Goal: Task Accomplishment & Management: Complete application form

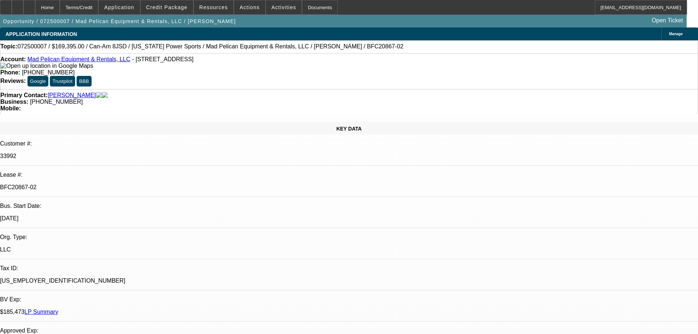
select select "0"
select select "6"
select select "0"
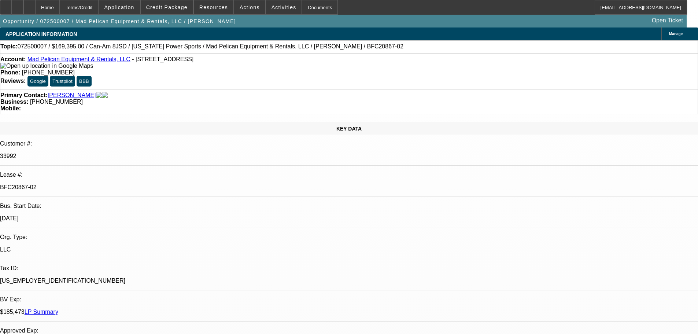
select select "0"
select select "6"
select select "0"
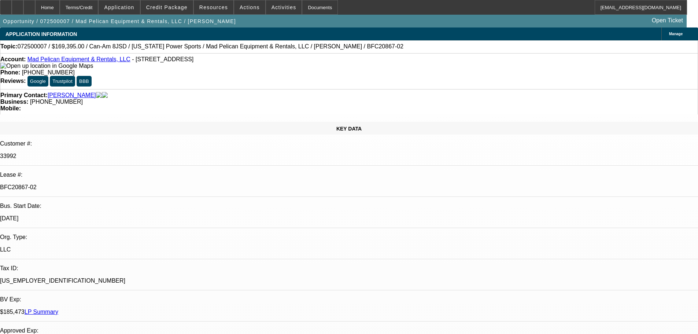
select select "0"
select select "6"
select select "0"
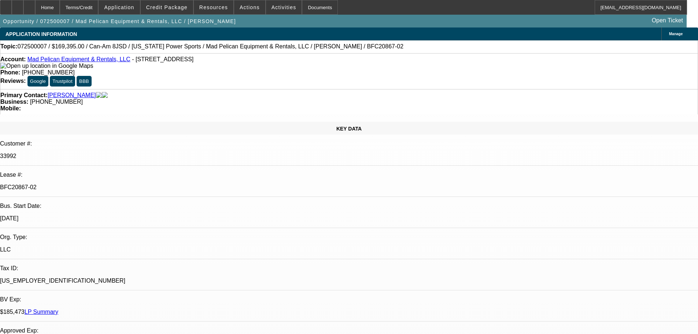
select select "6"
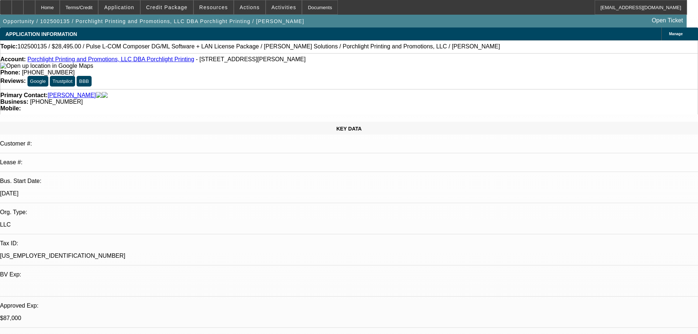
select select "0"
select select "2"
select select "0"
select select "6"
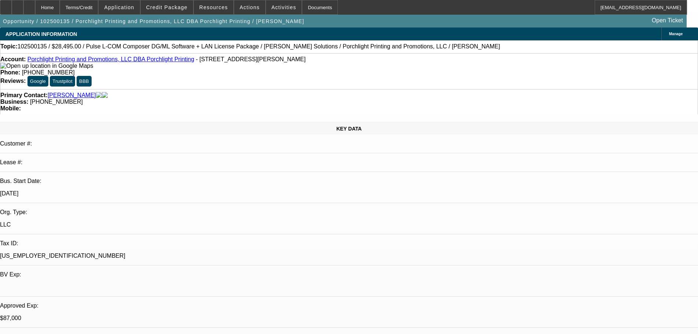
select select "0"
select select "2"
select select "0.1"
select select "4"
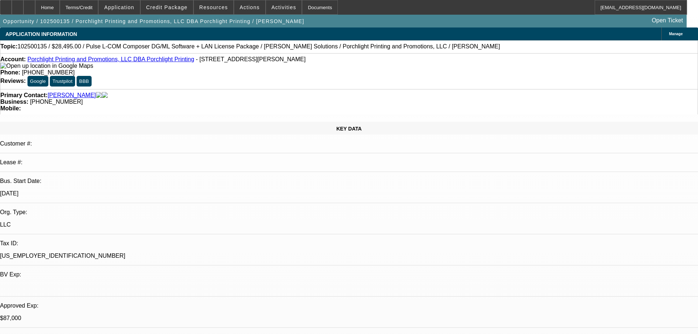
select select "0"
select select "2"
select select "0.1"
select select "4"
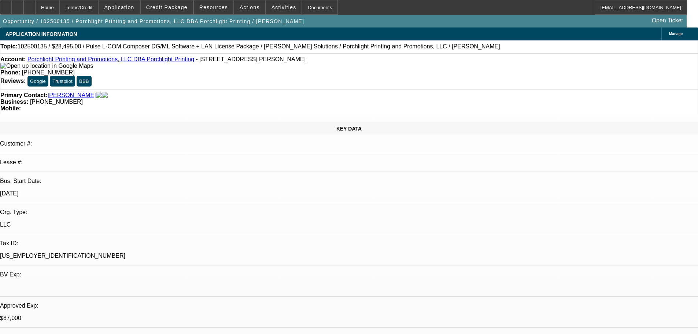
select select "0"
select select "2"
select select "0"
select select "6"
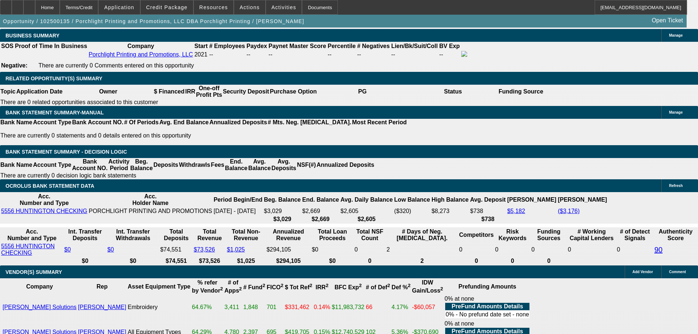
scroll to position [1121, 0]
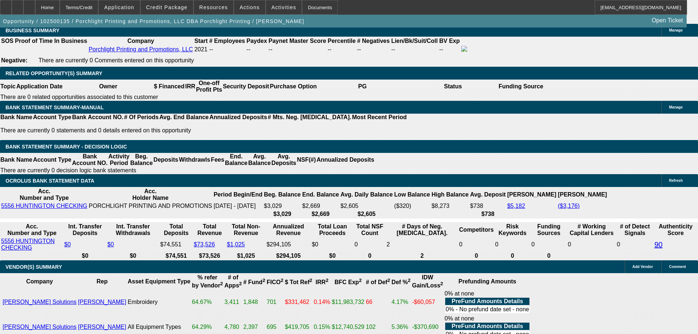
scroll to position [1194, 0]
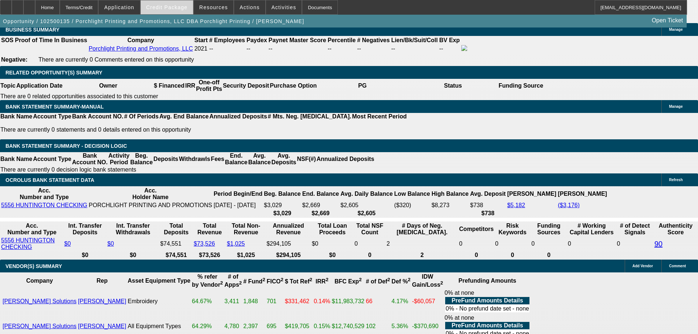
click at [171, 9] on span "Credit Package" at bounding box center [166, 7] width 41 height 6
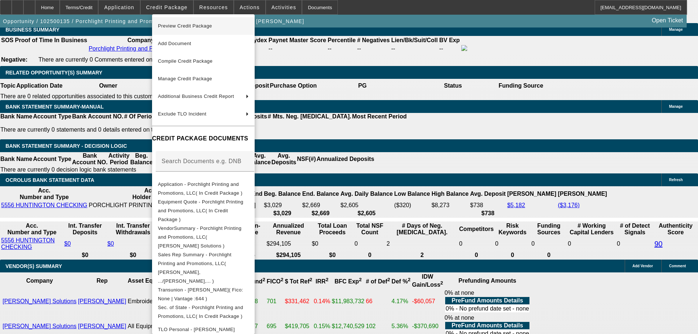
click at [176, 24] on span "Preview Credit Package" at bounding box center [185, 25] width 54 height 5
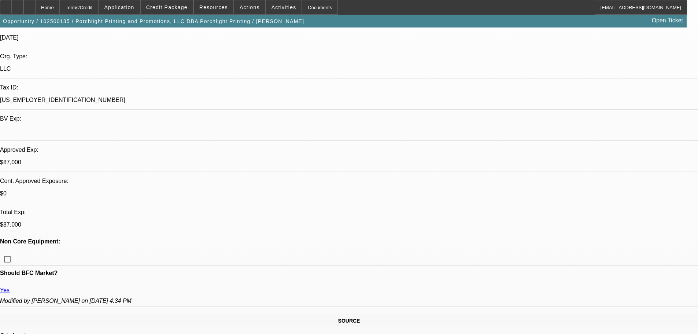
scroll to position [132, 0]
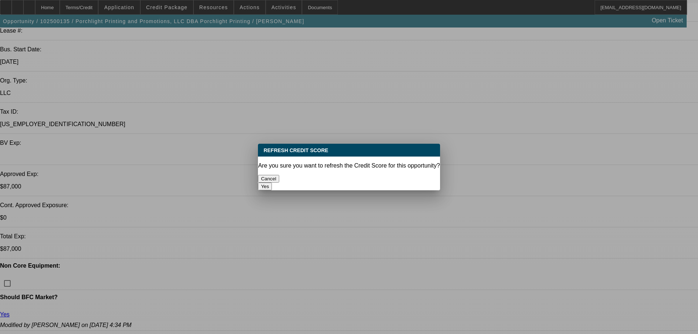
scroll to position [0, 0]
click at [272, 183] on button "Yes" at bounding box center [265, 187] width 14 height 8
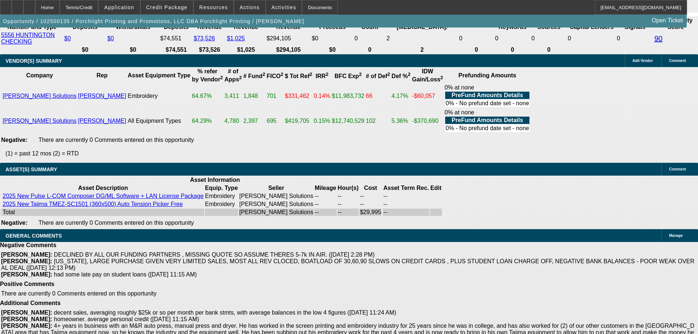
scroll to position [1414, 0]
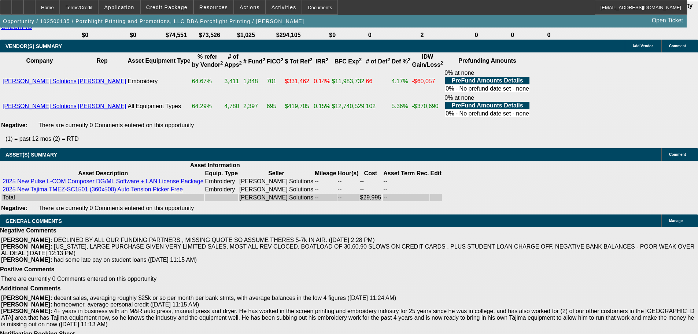
select select "5"
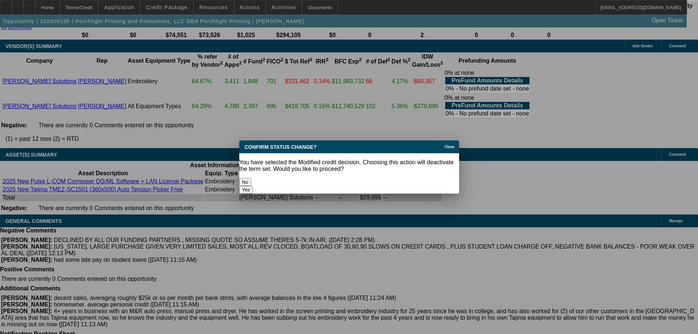
scroll to position [0, 0]
click at [253, 186] on button "Yes" at bounding box center [246, 190] width 14 height 8
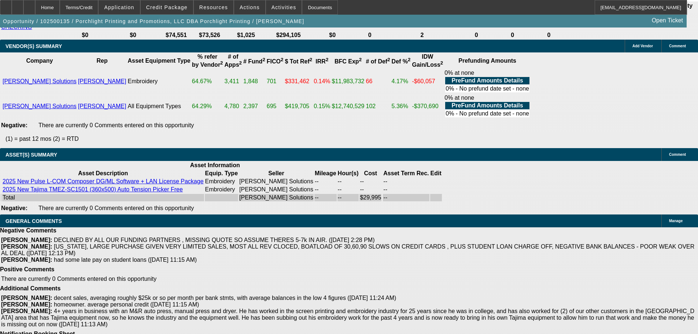
scroll to position [1414, 0]
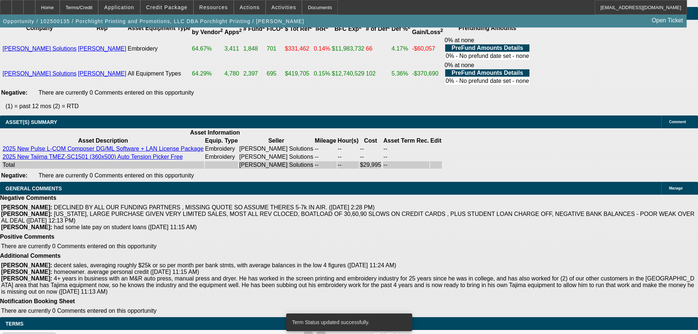
select select "0"
select select "2"
select select "0.1"
select select "4"
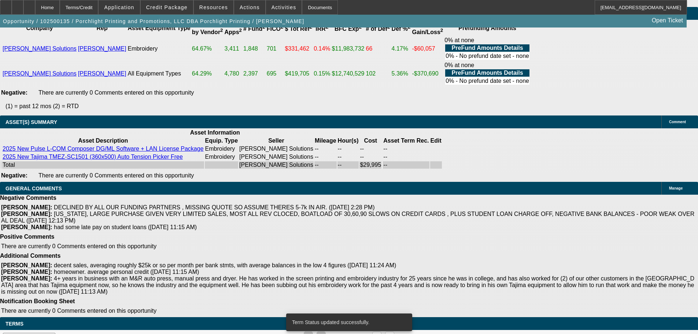
select select "0"
select select "2"
select select "0"
select select "6"
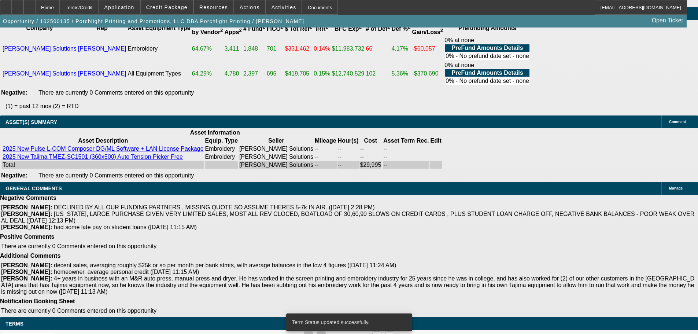
select select "0"
select select "2"
select select "0.1"
select select "4"
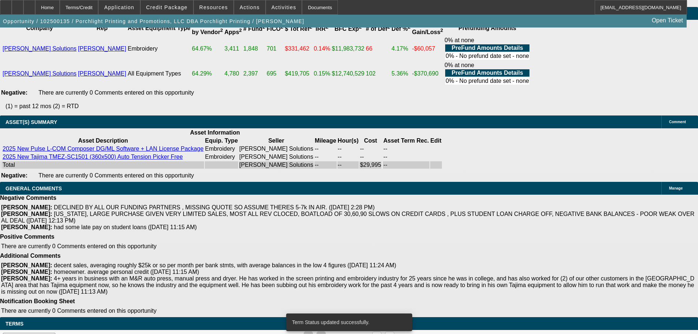
select select "0"
select select "2"
select select "0.1"
select select "4"
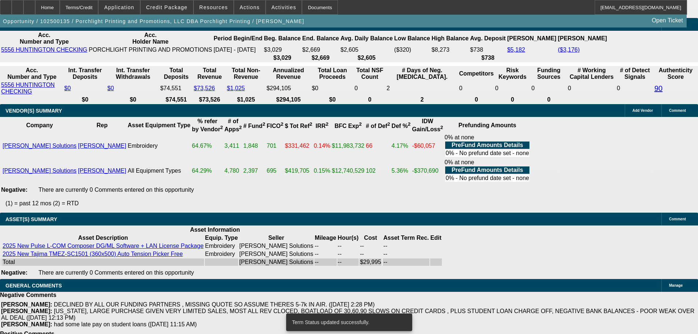
scroll to position [1353, 0]
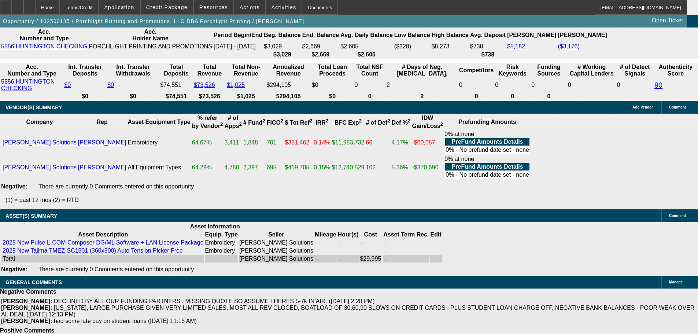
select select "5"
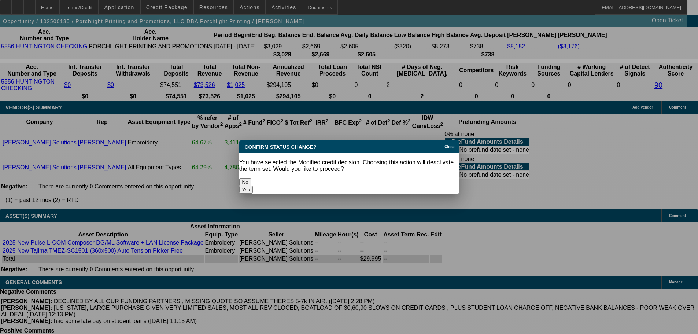
scroll to position [0, 0]
click at [253, 186] on button "Yes" at bounding box center [246, 190] width 14 height 8
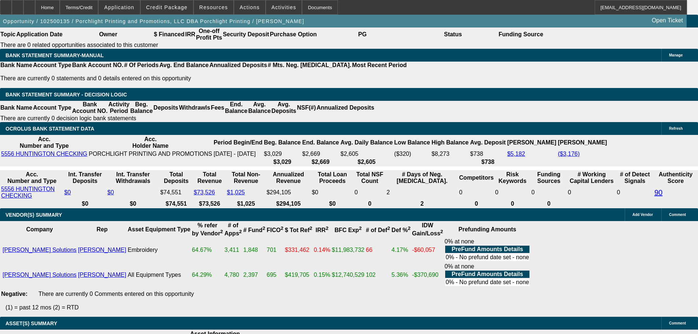
scroll to position [1246, 0]
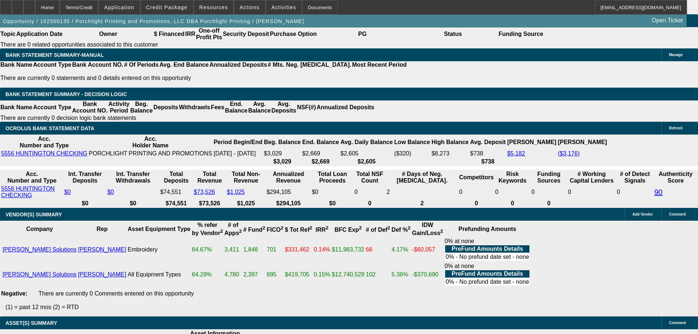
drag, startPoint x: 248, startPoint y: 95, endPoint x: 295, endPoint y: 89, distance: 47.4
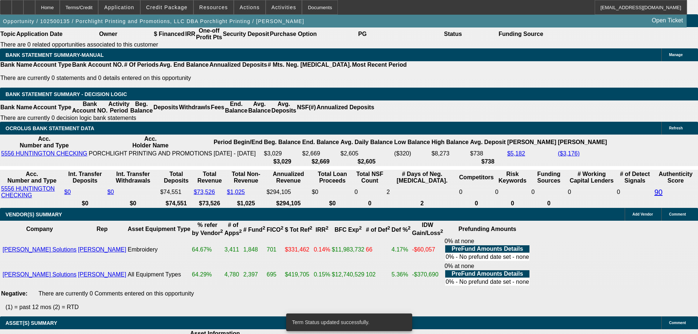
select select "0"
select select "2"
select select "0"
select select "6"
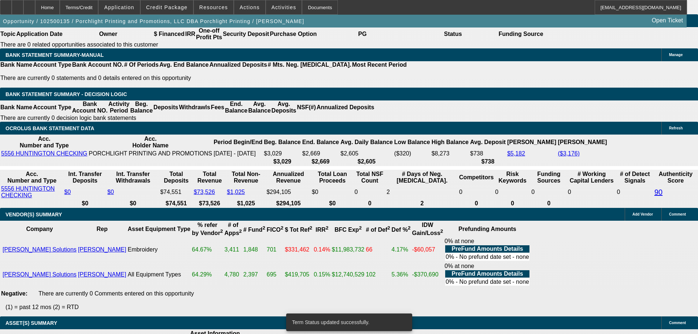
select select "0"
select select "2"
select select "0.1"
select select "4"
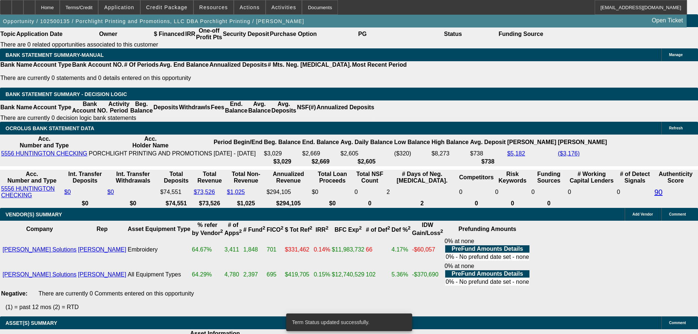
select select "0"
select select "2"
select select "0"
select select "6"
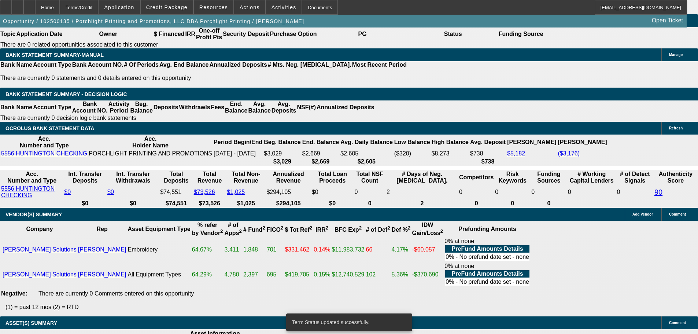
select select "0"
select select "2"
select select "0.1"
select select "4"
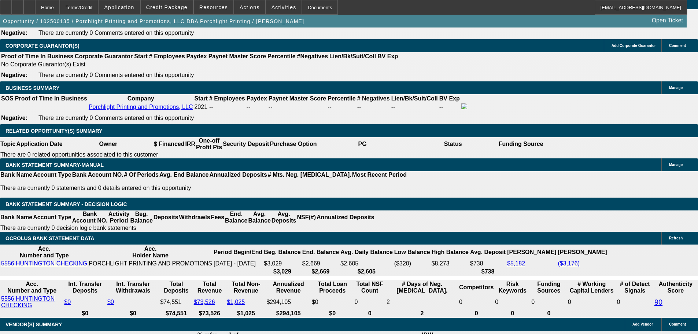
scroll to position [1209, 0]
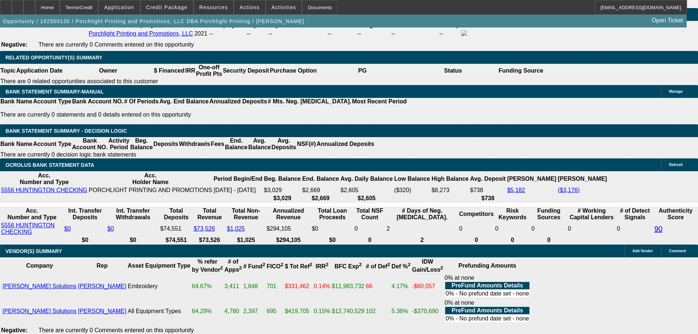
drag, startPoint x: 246, startPoint y: 131, endPoint x: 288, endPoint y: 125, distance: 42.9
type input "UNKNOWN"
type input "2"
type input "$998.90"
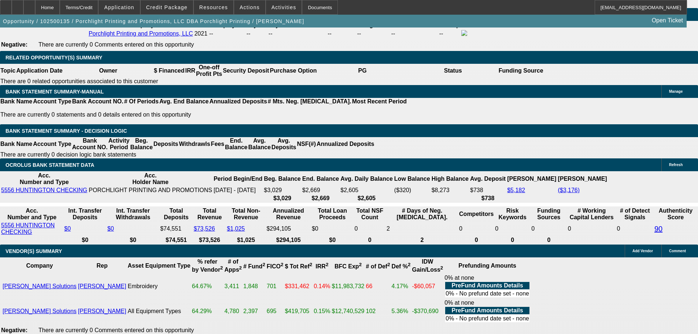
type input "$499.45"
type input "20"
type input "$1,509.88"
type input "$754.94"
type input "20"
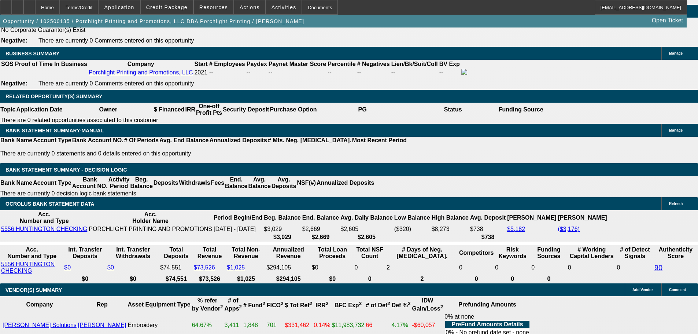
scroll to position [1063, 0]
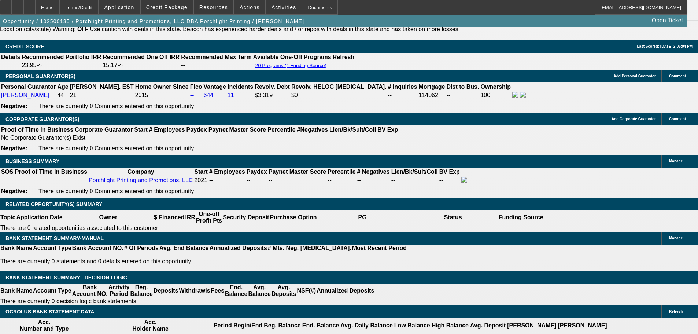
type input "$1,509.88"
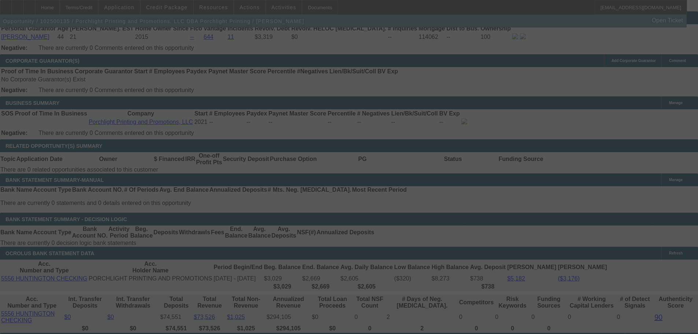
scroll to position [1246, 0]
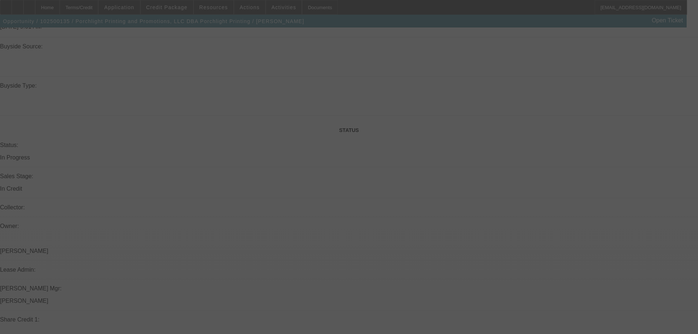
select select "0"
select select "2"
select select "0.1"
select select "4"
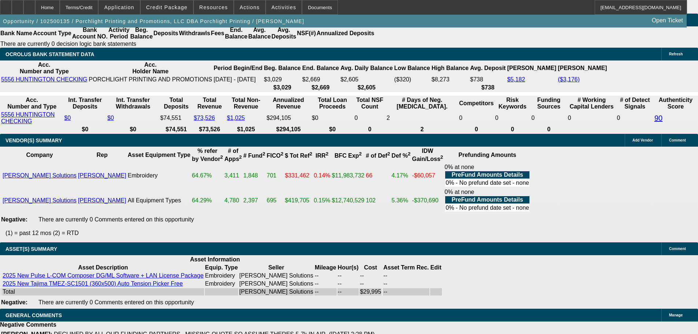
scroll to position [1173, 0]
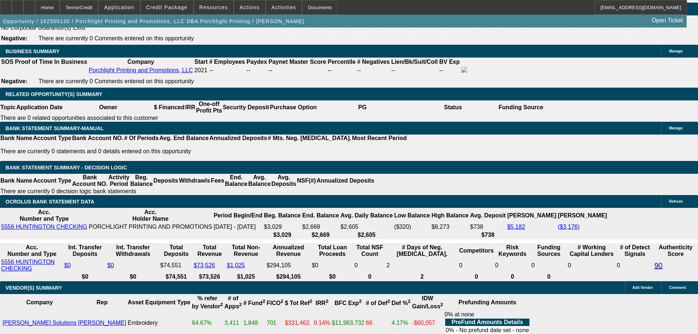
drag, startPoint x: 260, startPoint y: 167, endPoint x: 280, endPoint y: 165, distance: 20.3
type input "UNKNOWN"
type input "2"
type input "$998.90"
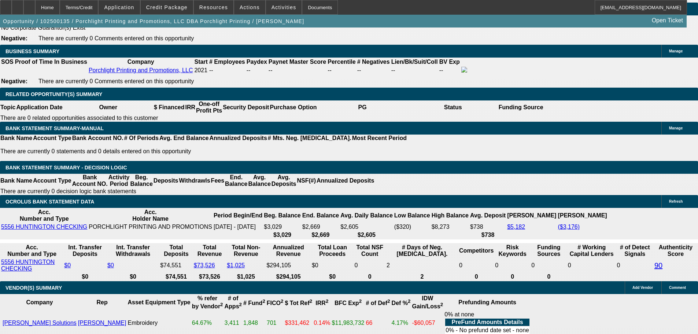
type input "$499.45"
type input "20"
type input "$1,509.88"
type input "$754.94"
type input "20.5"
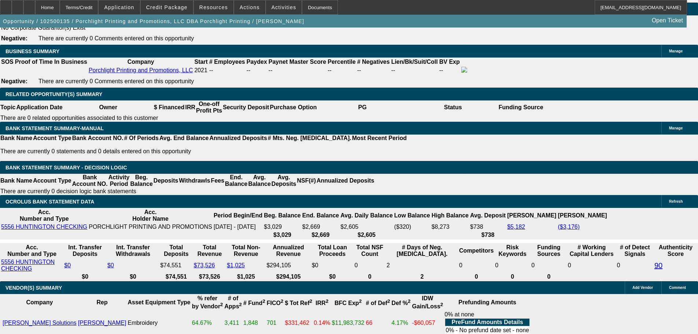
type input "$1,525.78"
type input "$762.89"
type input "20.5"
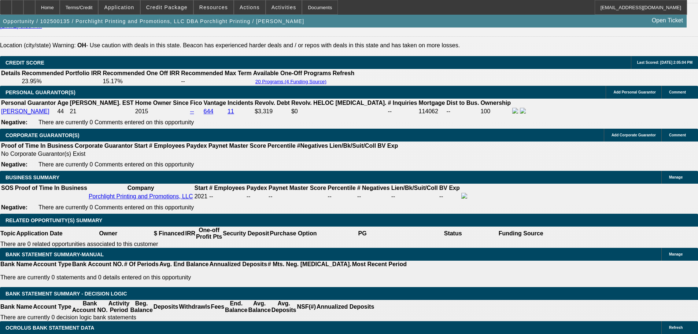
scroll to position [1026, 0]
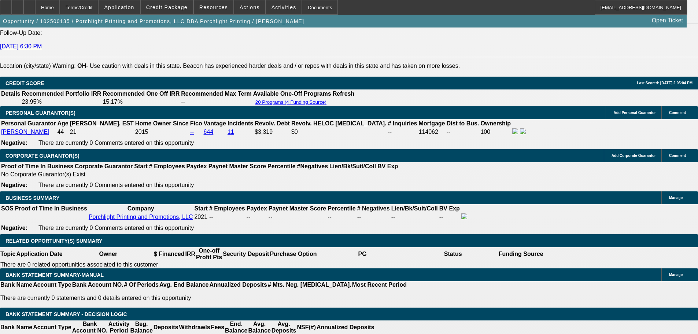
type input "$1,525.78"
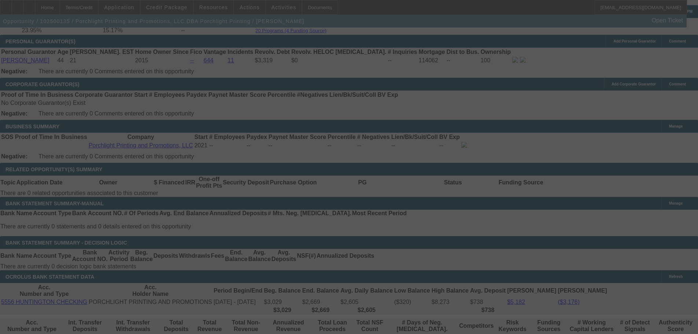
scroll to position [1063, 0]
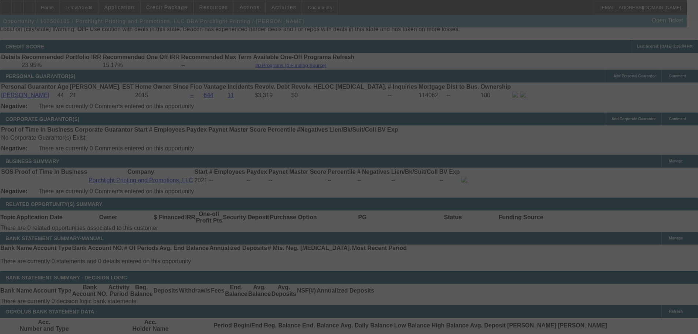
select select "0"
select select "2"
select select "0.1"
select select "4"
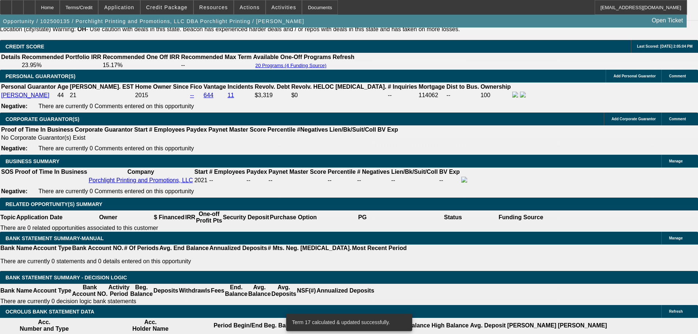
drag, startPoint x: 157, startPoint y: 280, endPoint x: 190, endPoint y: 278, distance: 33.0
type input "2"
type input "UNKNOWN"
type input "22"
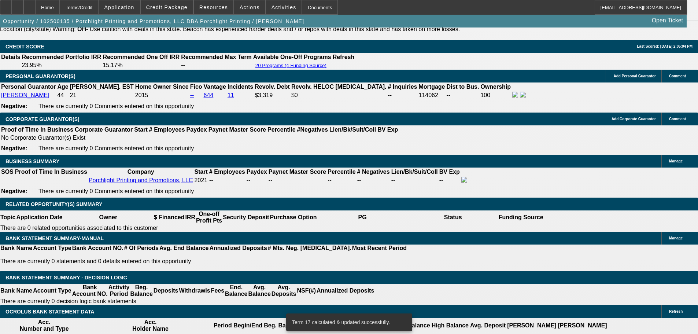
type input "$499.45"
type input "$998.90"
type input "22"
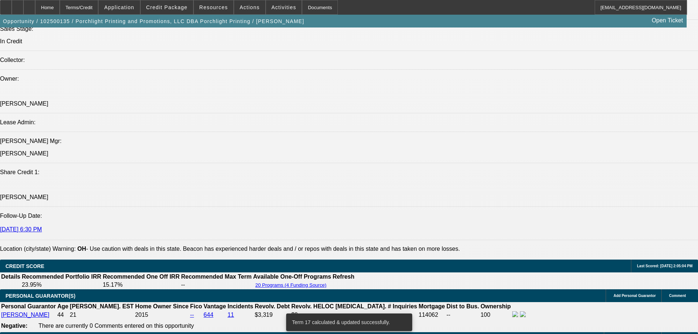
scroll to position [843, 0]
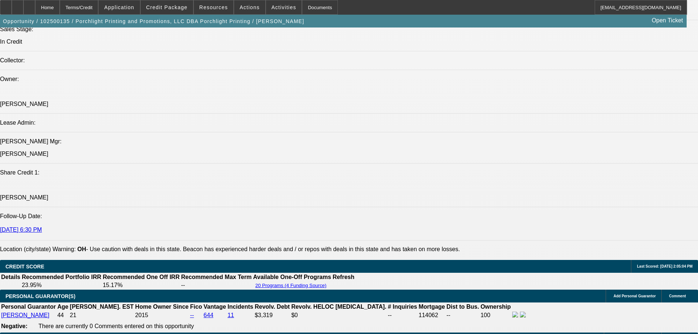
type input "$0.00"
type input "$787.00"
type input "$1,574.00"
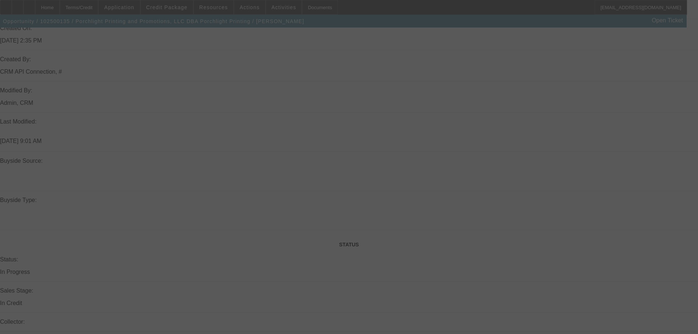
scroll to position [623, 0]
select select "0"
select select "2"
select select "0"
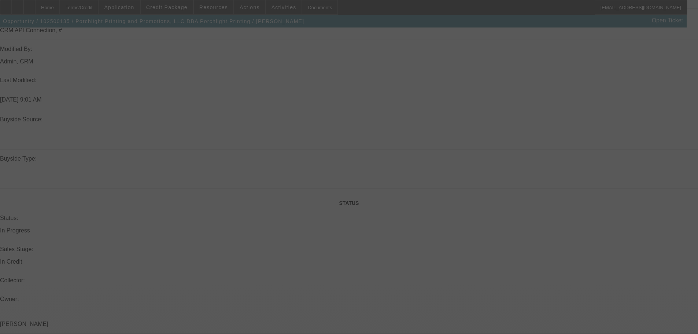
select select "6"
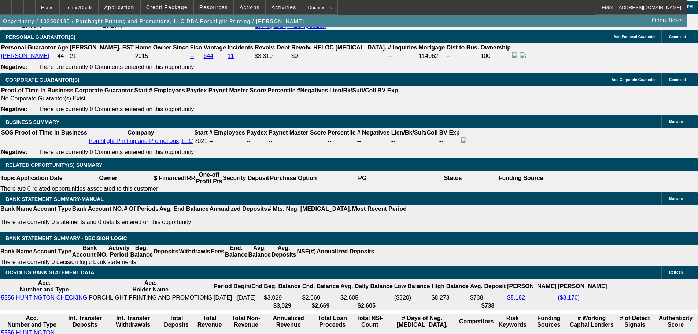
scroll to position [1100, 0]
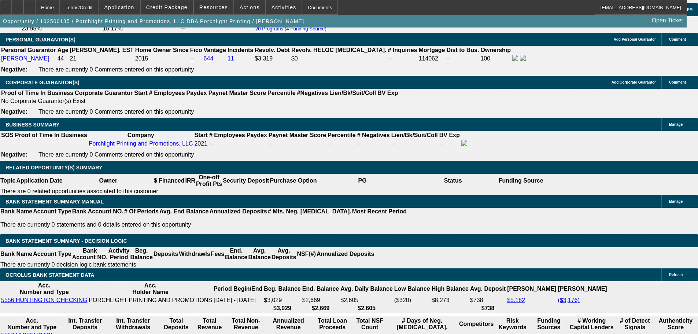
type input "22"
type input "$998.90"
type input "UNKNOWN"
type input "$787.00"
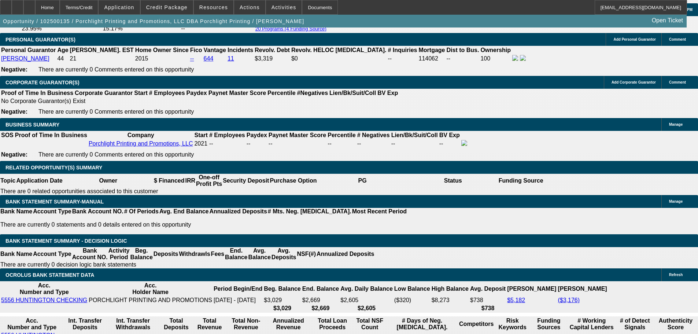
type input "$1,574.00"
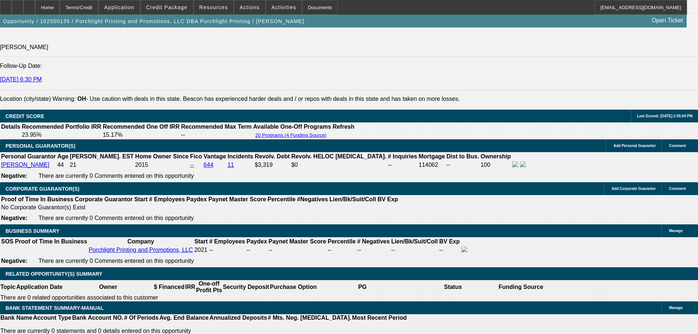
scroll to position [990, 0]
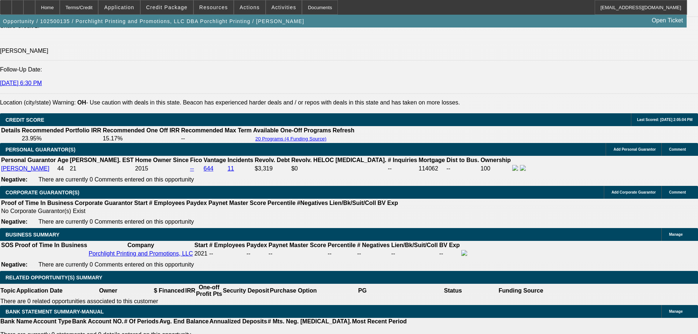
type input "22"
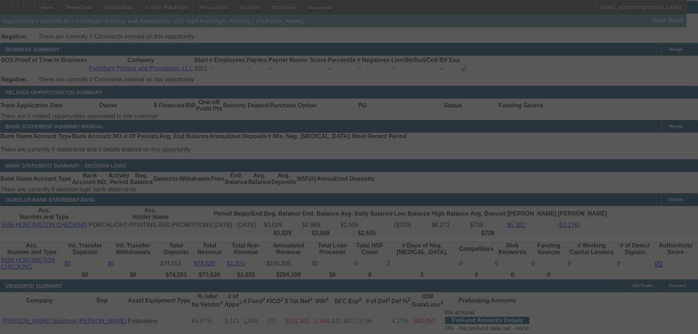
scroll to position [1283, 0]
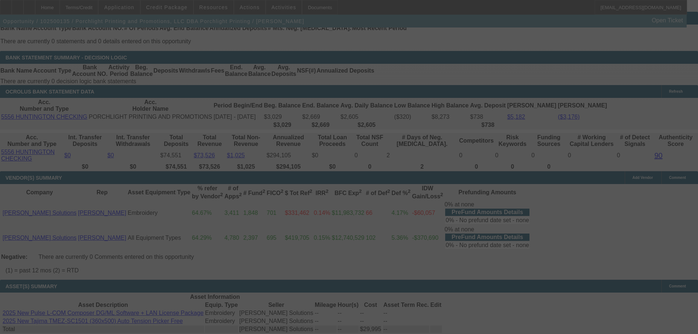
select select "0"
select select "2"
select select "0"
select select "6"
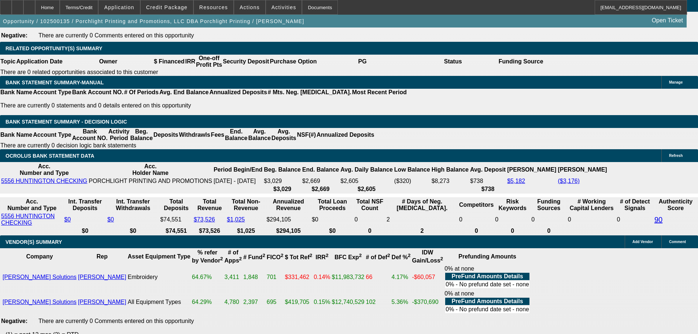
scroll to position [1209, 0]
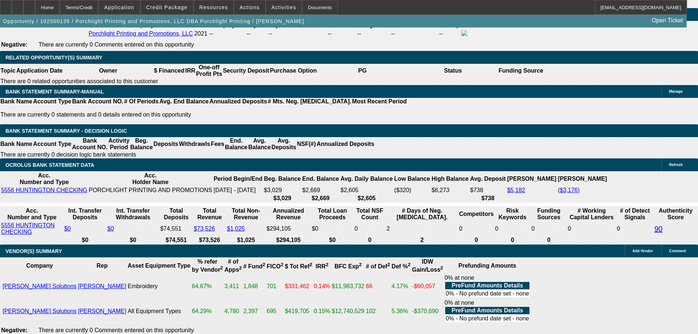
drag, startPoint x: 247, startPoint y: 130, endPoint x: 279, endPoint y: 130, distance: 32.3
type input "UNKNOWN"
type input "20"
type input "$998.90"
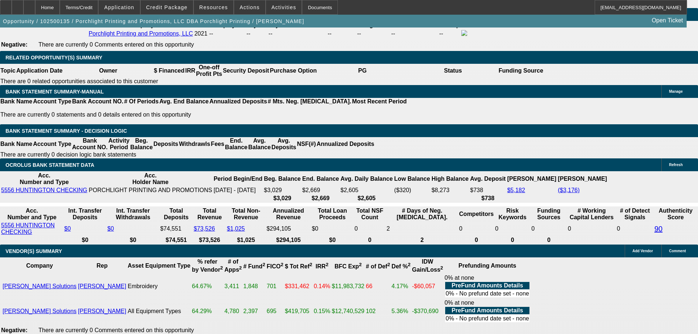
type input "$499.45"
type input "$1,509.88"
type input "$754.94"
type input "20.9"
type input "$1,538.56"
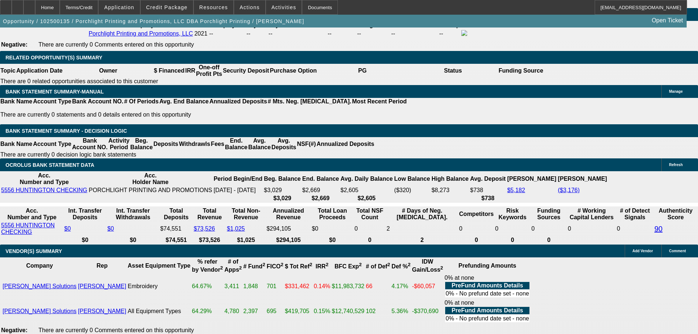
type input "$769.28"
type input "20.9"
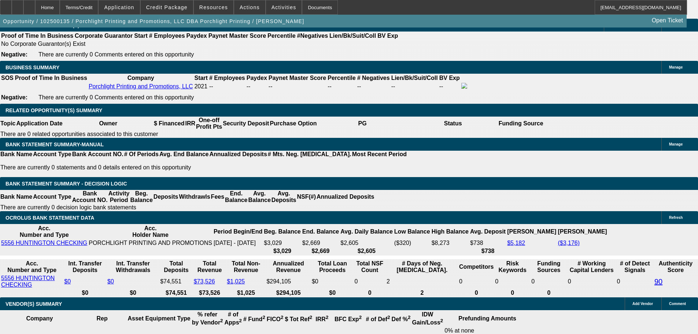
scroll to position [990, 0]
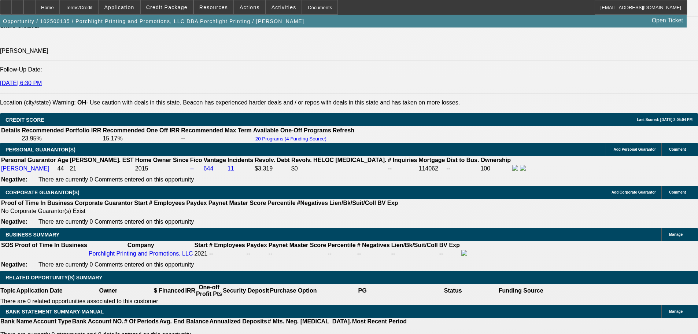
type input "$1,538.56"
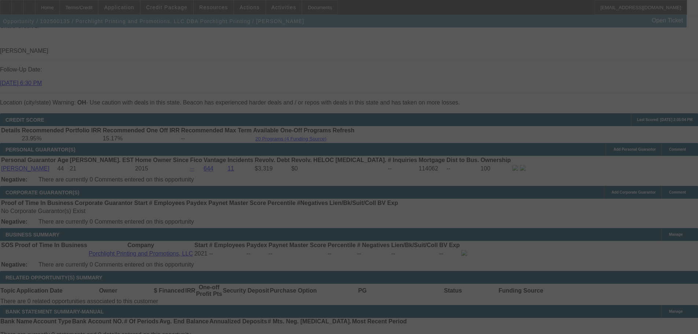
scroll to position [1246, 0]
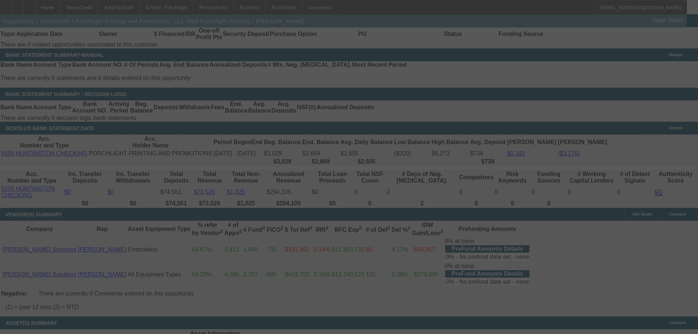
select select "0"
select select "2"
select select "0.1"
select select "4"
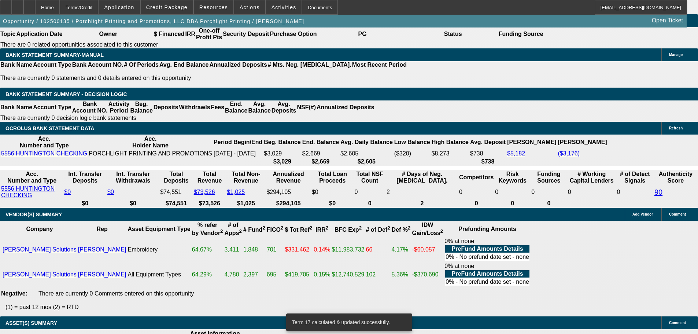
type input "22."
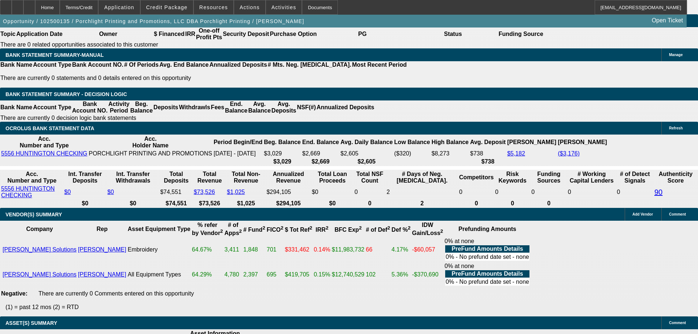
type input "UNKNOWN"
type input "22.3"
type input "$1,583.74"
type input "$791.87"
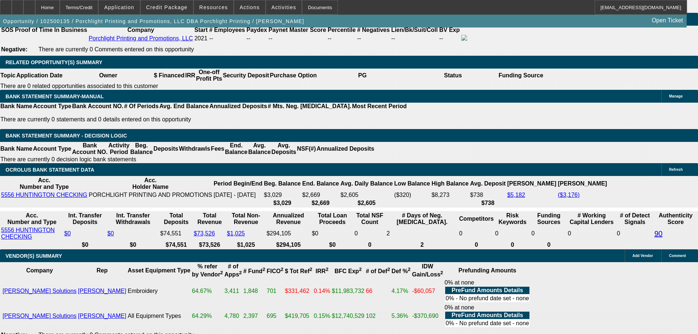
scroll to position [1100, 0]
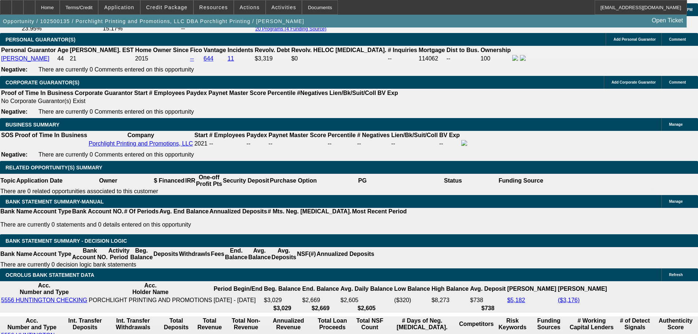
type input "$0.00"
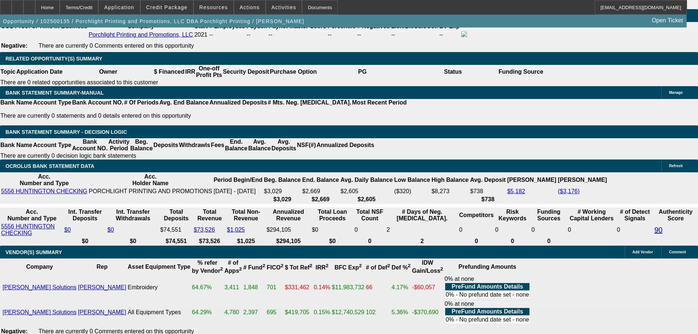
scroll to position [1319, 0]
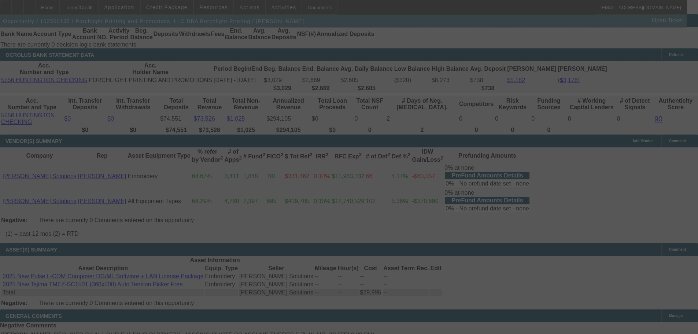
select select "0"
select select "2"
select select "0"
select select "6"
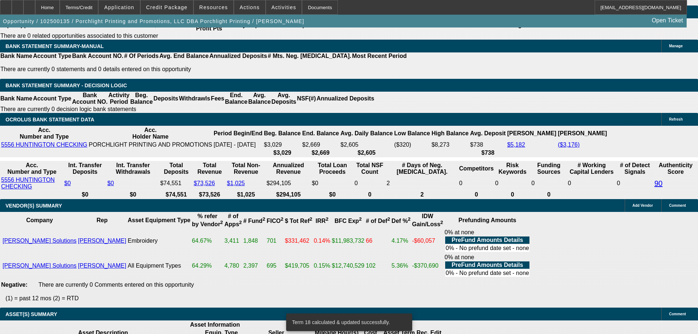
scroll to position [1246, 0]
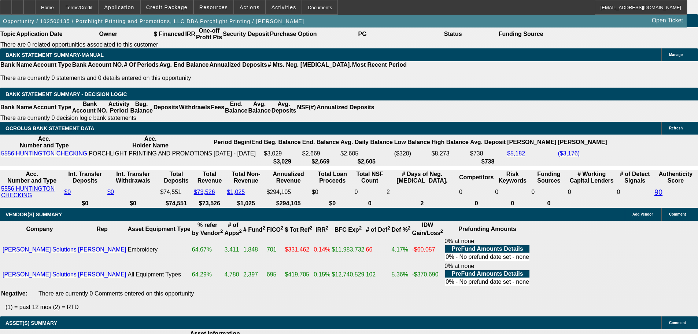
type input "22."
type input "UNKNOWN"
type input "$787.00"
type input "$1,574.00"
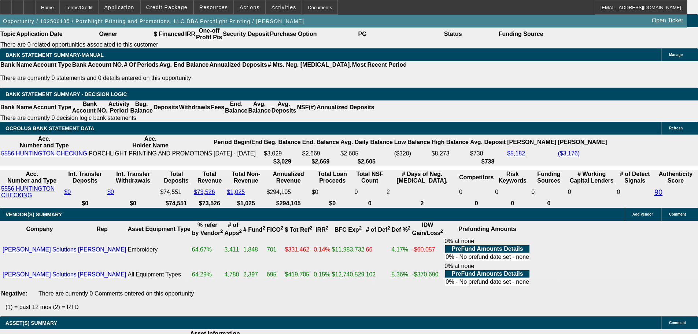
type input "22.5"
type input "$795.12"
type input "$1,590.24"
type input "22.5"
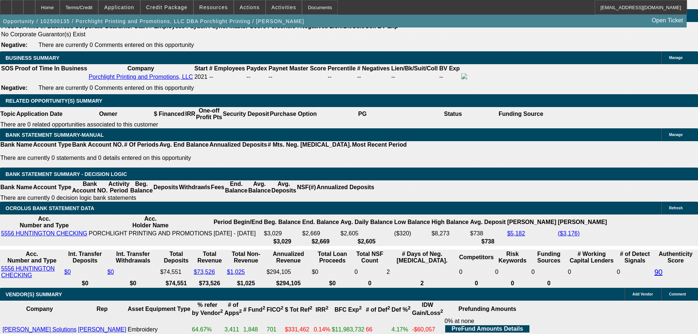
scroll to position [1100, 0]
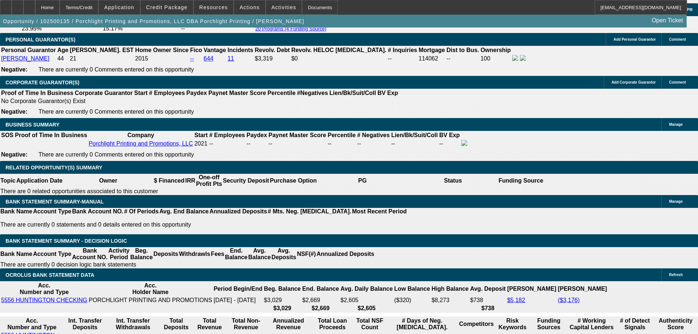
type input "$0.00"
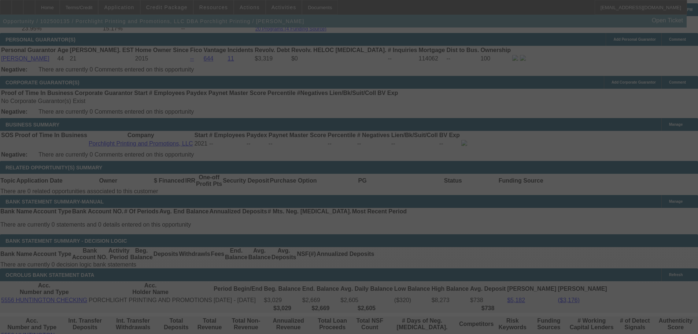
select select "0"
select select "2"
select select "0"
select select "6"
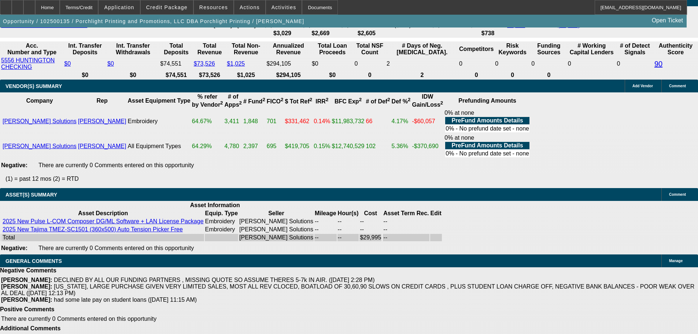
scroll to position [1463, 0]
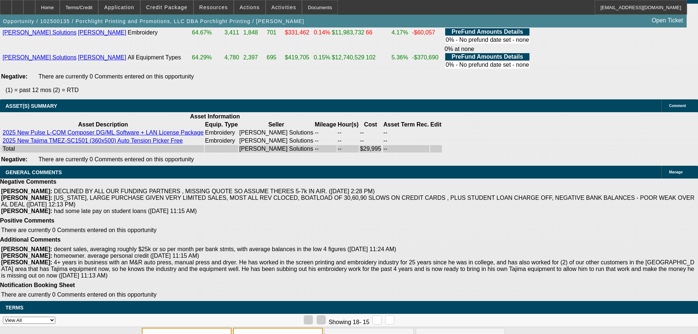
select select "3"
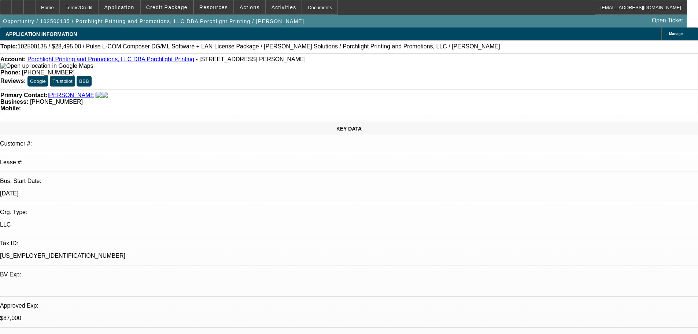
scroll to position [147, 0]
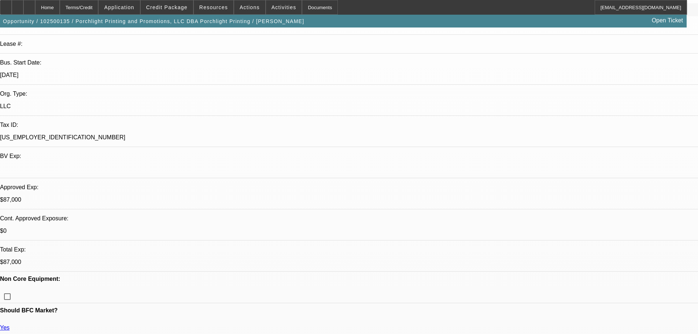
scroll to position [220, 0]
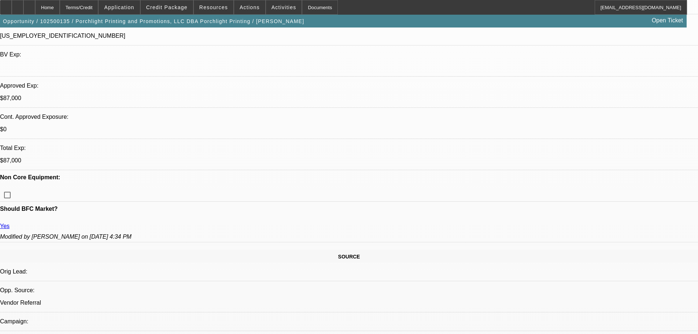
type textarea "GOOD LUCK"
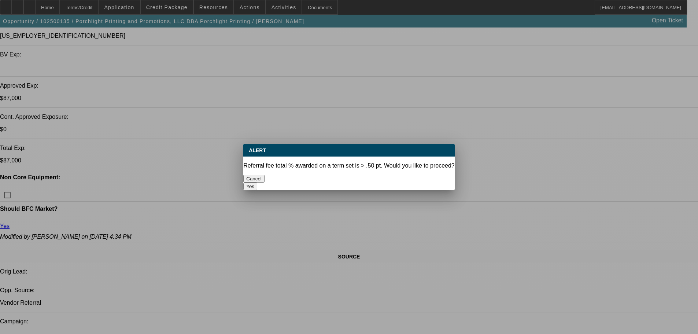
scroll to position [0, 0]
click at [257, 183] on button "Yes" at bounding box center [250, 187] width 14 height 8
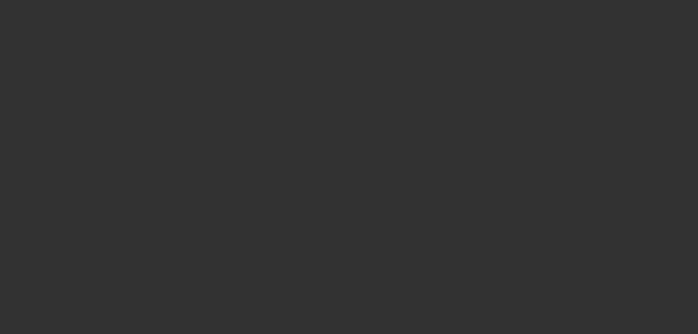
select select "0"
select select "2"
select select "0"
select select "6"
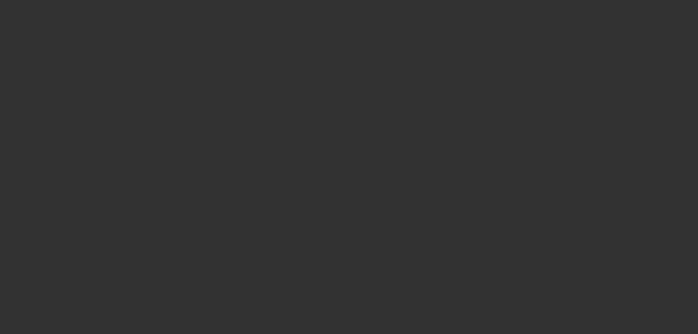
select select "0"
select select "2"
select select "0.1"
select select "4"
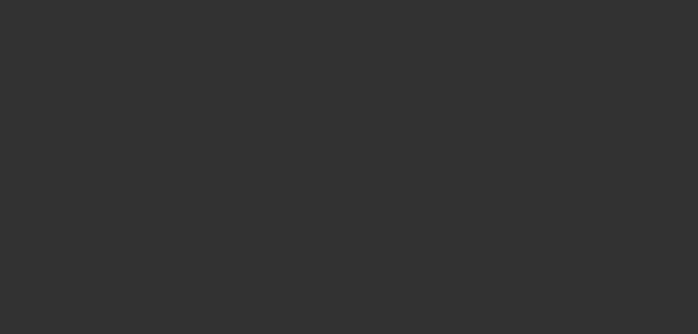
select select "0"
select select "2"
select select "0"
select select "6"
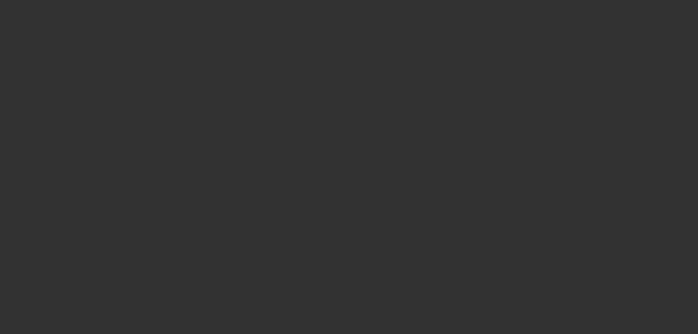
select select "0"
select select "2"
select select "0.1"
select select "4"
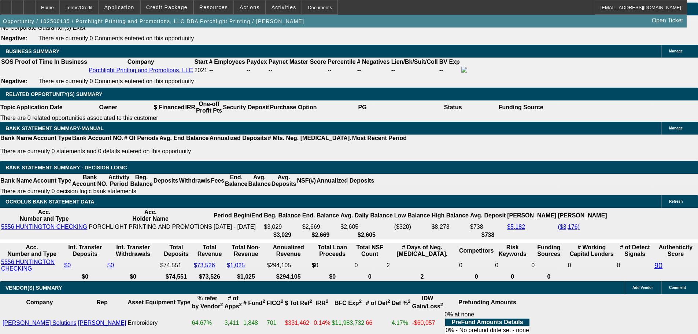
scroll to position [1356, 0]
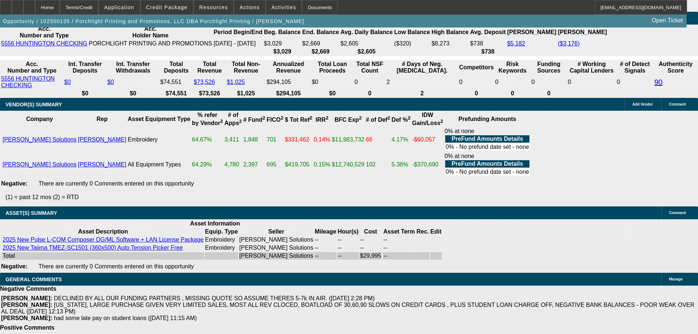
select select "3"
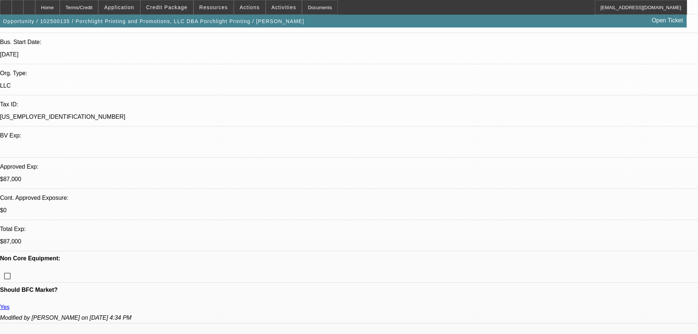
scroll to position [367, 0]
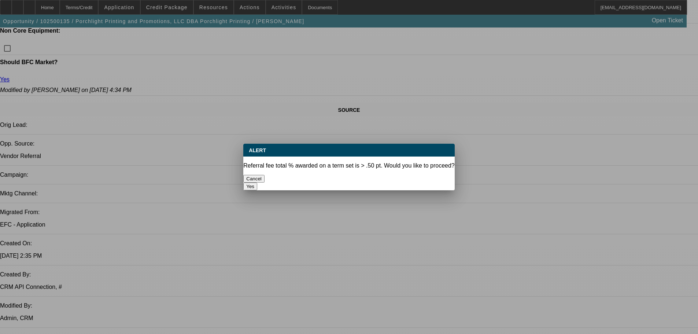
click at [257, 183] on button "Yes" at bounding box center [250, 187] width 14 height 8
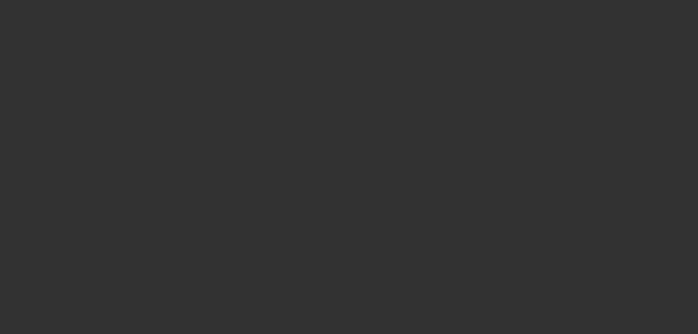
select select "0"
select select "2"
select select "0"
select select "6"
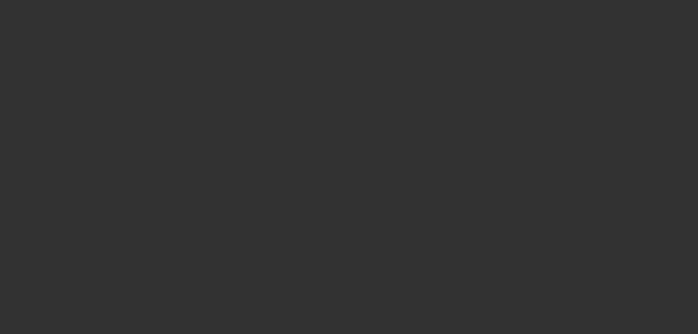
select select "0"
select select "2"
select select "0.1"
select select "4"
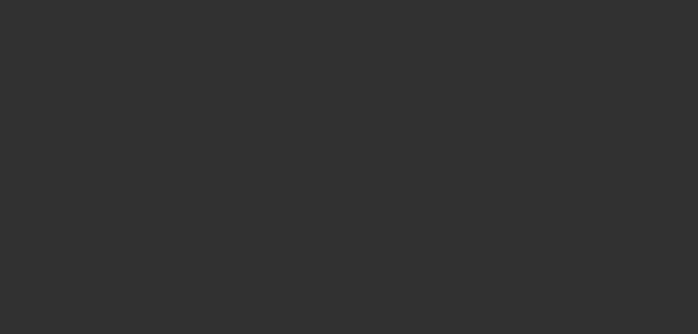
select select "0"
select select "2"
select select "0"
select select "6"
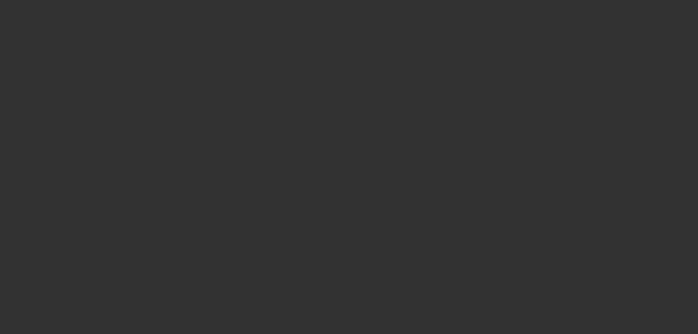
select select "0"
select select "2"
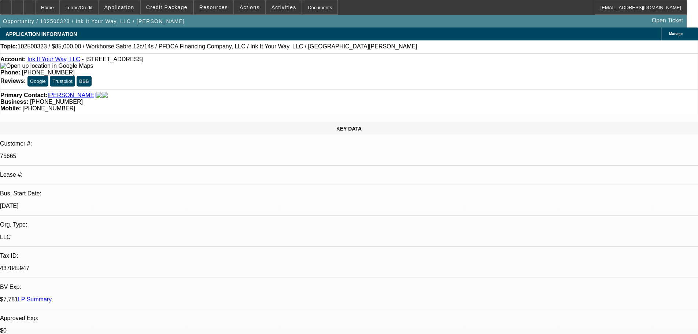
select select "0"
select select "2"
select select "0.1"
select select "4"
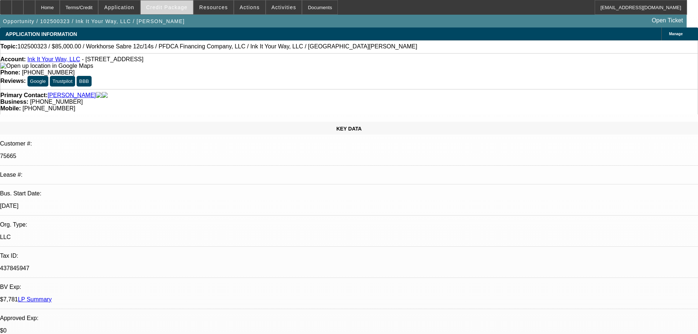
click at [186, 7] on span "Credit Package" at bounding box center [166, 7] width 41 height 6
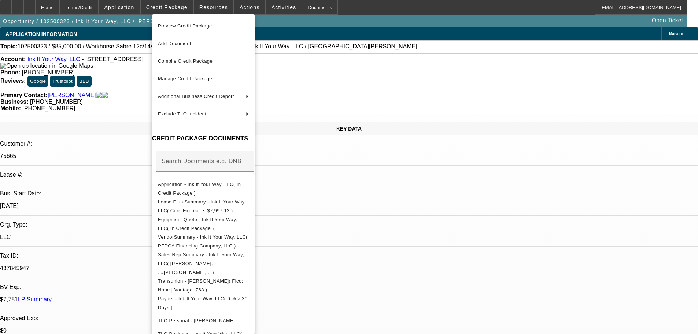
click at [180, 25] on span "Preview Credit Package" at bounding box center [185, 25] width 54 height 5
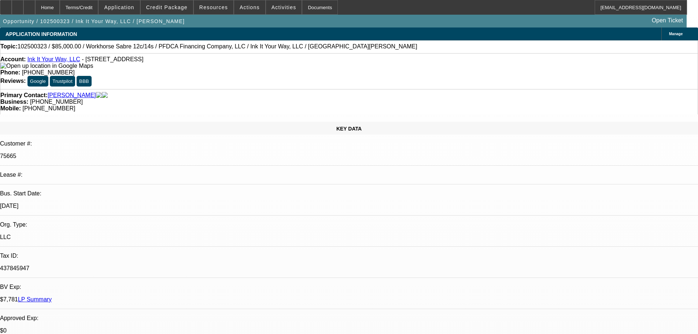
scroll to position [73, 0]
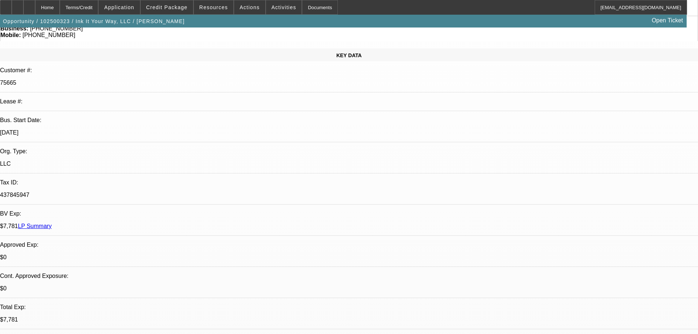
scroll to position [0, 0]
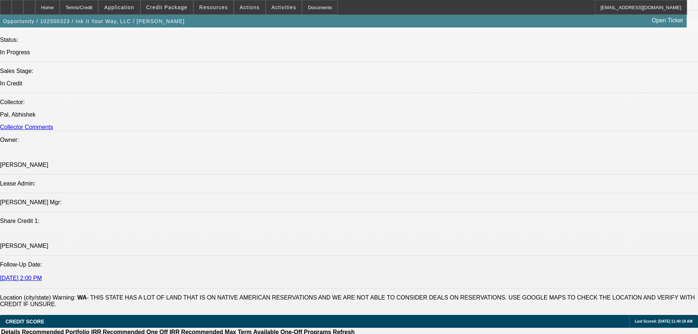
scroll to position [880, 0]
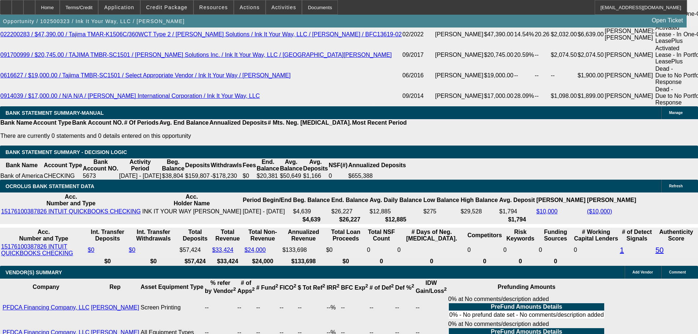
scroll to position [1566, 0]
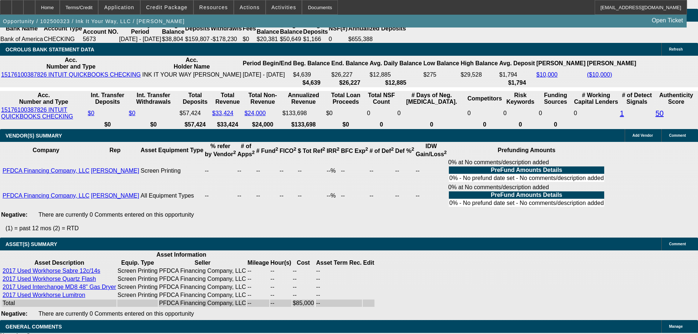
select select "6"
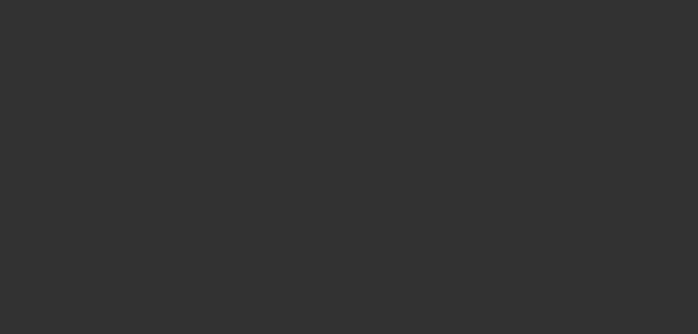
scroll to position [0, 0]
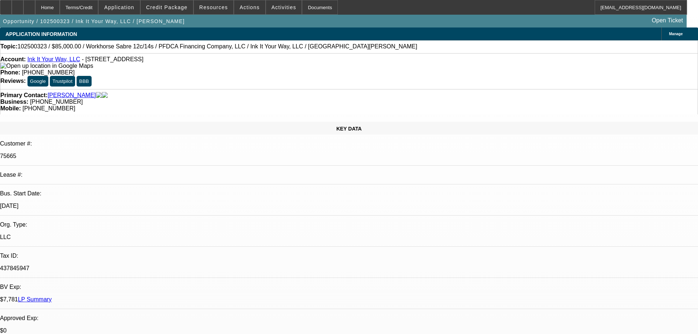
type textarea "8 YR OLD USED WORKHORSE EQUIPMENT FROM DCA , ID MAKE SURE LESSEE HAS THOROUGHLY…"
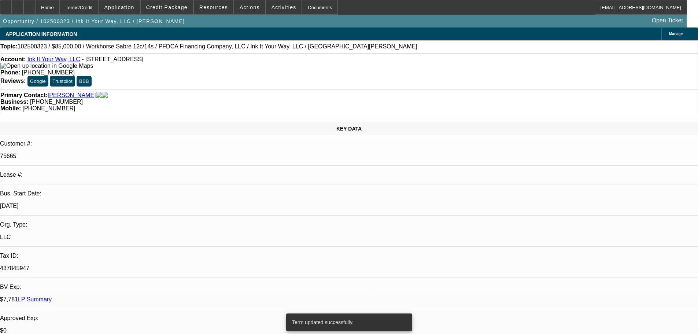
select select "0"
select select "2"
select select "0.1"
select select "4"
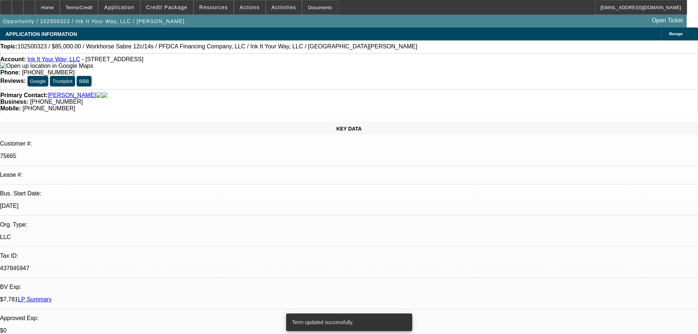
select select "0"
select select "2"
select select "0.1"
select select "4"
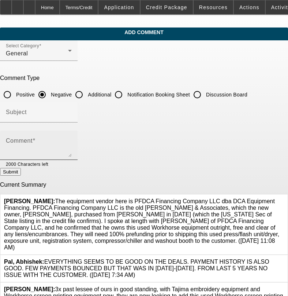
click at [36, 139] on span at bounding box center [34, 140] width 3 height 6
click at [45, 139] on textarea "Comment" at bounding box center [39, 148] width 66 height 18
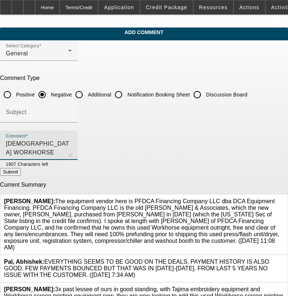
click at [72, 142] on textarea "8 YR OLD WORKHORSE EQUIPMENT, PRICES NOT BROKEN OUT SO I ASSUME INSTALL ETC IS …" at bounding box center [39, 148] width 66 height 18
click at [72, 143] on textarea "8 YR OLD WORKHORSE EQUIPMENT, PRICES NOT BROKEN OUT SO I ASSUME INSTALL ETC IS …" at bounding box center [39, 148] width 66 height 18
click at [48, 150] on textarea "8 YR OLD WORKHORSE EQUIPMENT, PRICES NOT BROKEN OUT SO I ASSUME INSTALL ETC IS …" at bounding box center [39, 148] width 66 height 18
click at [72, 149] on textarea "8 YR OLD WORKHORSE EQUIPMENT, PRICES NOT BROKEN OUT SO I ASSUME INSTALL ETC IS …" at bounding box center [39, 148] width 66 height 18
click at [72, 151] on textarea "8 YR OLD WORKHORSE EQUIPMENT, PRICES NOT BROKEN OUT SO I ASSUME INSTALL ETC IS …" at bounding box center [39, 148] width 66 height 18
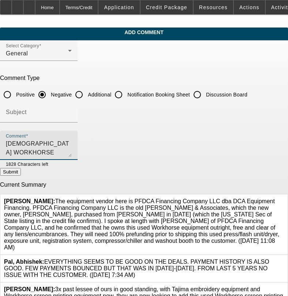
click at [70, 151] on textarea "8 YR OLD WORKHORSE EQUIPMENT, PRICES NOT BROKEN OUT SO I ASSUME INSTALL ETC IS …" at bounding box center [39, 148] width 66 height 18
click at [72, 150] on textarea "8 YR OLD WORKHORSE EQUIPMENT, PRICES NOT BROKEN OUT SO I ASSUME INSTALL ETC IS …" at bounding box center [39, 148] width 66 height 18
type textarea "8 YR OLD WORKHORSE EQUIPMENT, PRICES NOT BROKEN OUT SO I ASSUME INSTALL ETC IS …"
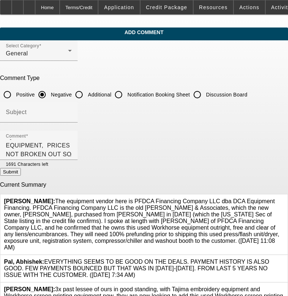
click at [21, 174] on button "Submit" at bounding box center [10, 172] width 21 height 8
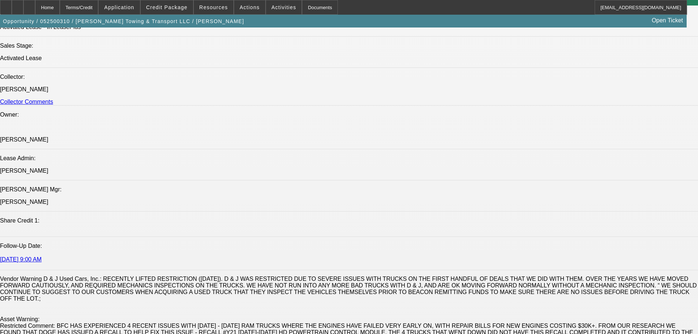
select select "0"
select select "6"
select select "0"
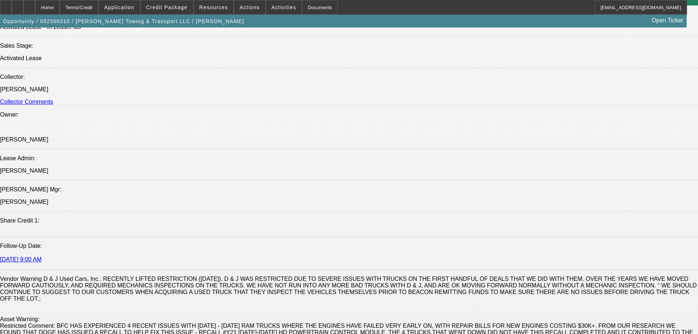
select select "0"
select select "6"
select select "0"
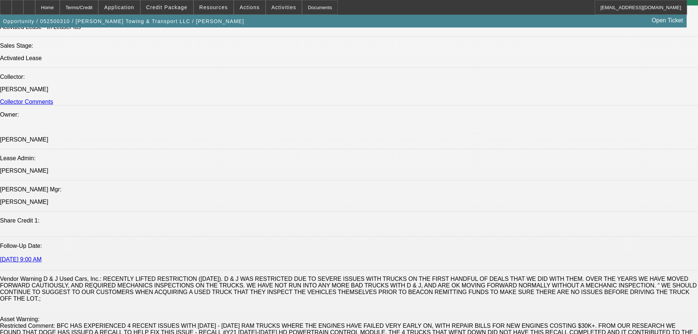
select select "0"
select select "6"
select select "0"
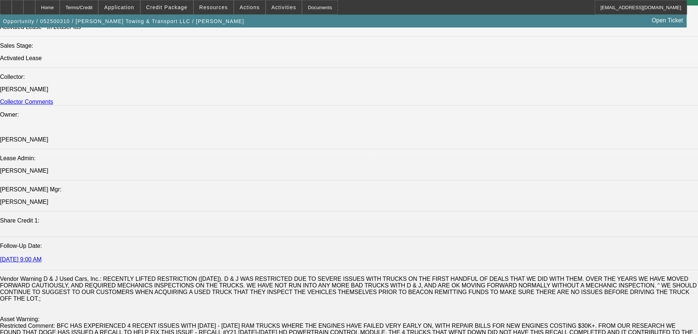
select select "6"
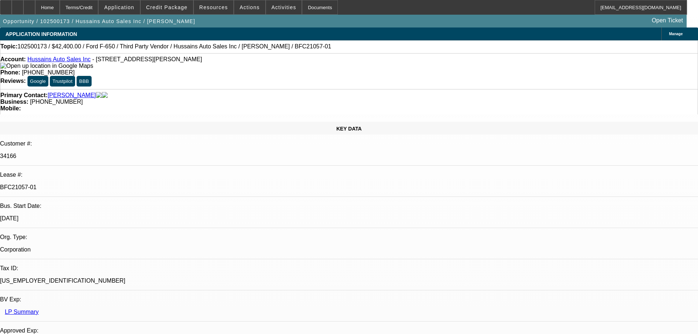
select select "0"
select select "6"
select select "0"
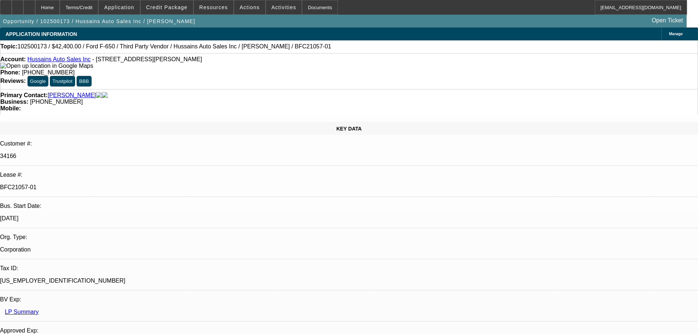
select select "0"
select select "6"
select select "0"
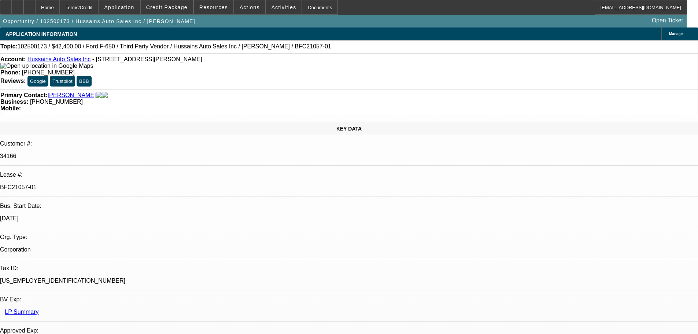
select select "0"
select select "6"
select select "0"
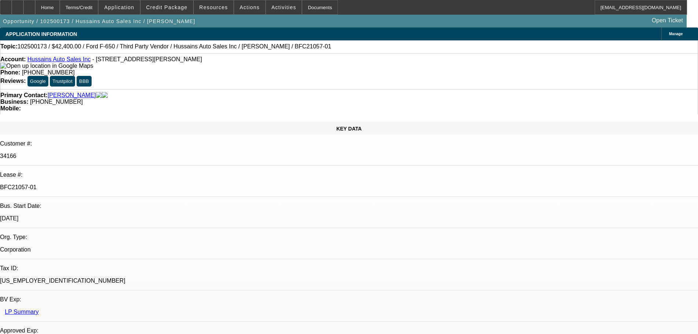
select select "6"
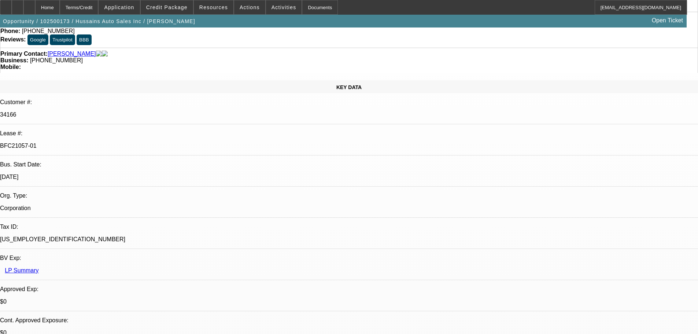
scroll to position [73, 0]
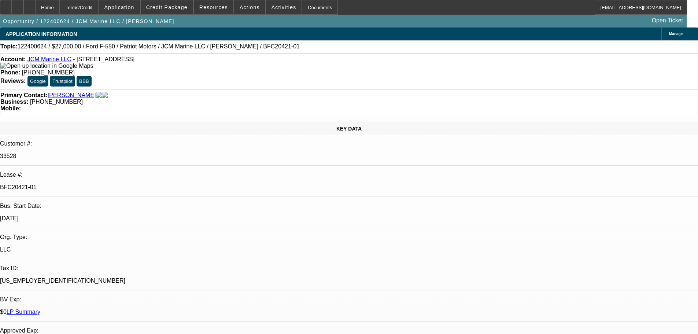
select select "0"
select select "3"
select select "0"
select select "6"
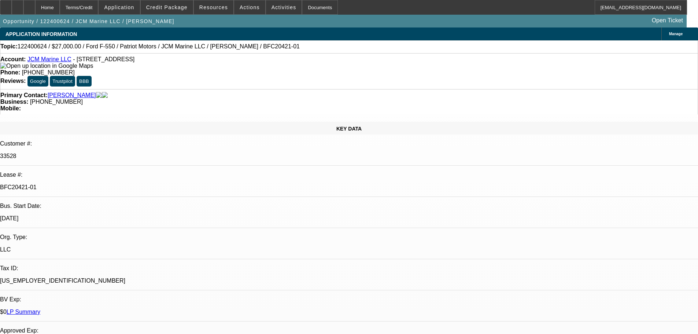
select select "0"
select select "0.1"
select select "4"
select select "0"
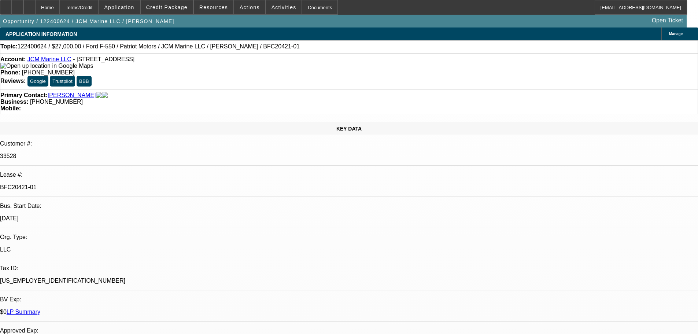
select select "0"
select select "0.1"
select select "4"
select select "0"
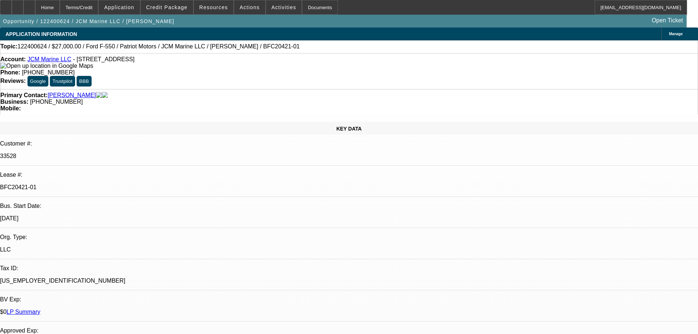
select select "3"
select select "0.1"
select select "4"
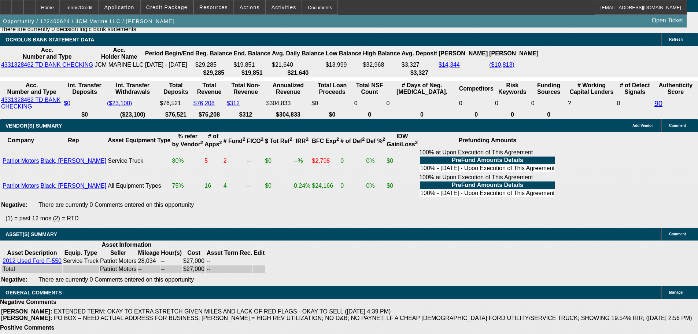
scroll to position [1433, 0]
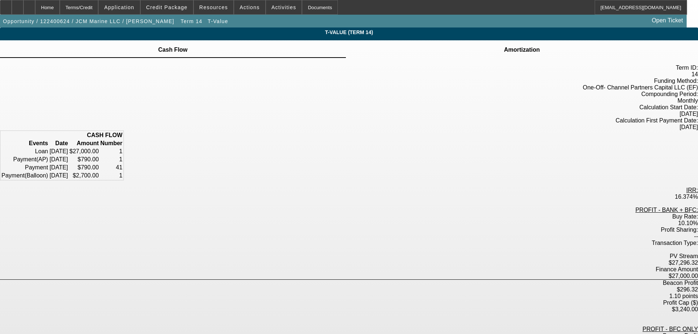
click at [522, 45] on icon at bounding box center [522, 45] width 0 height 0
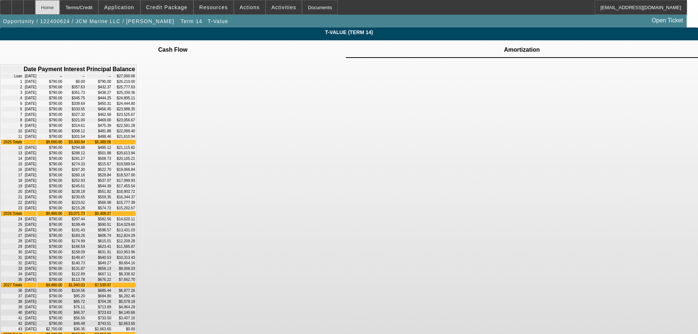
click at [60, 4] on div "Home" at bounding box center [47, 7] width 25 height 15
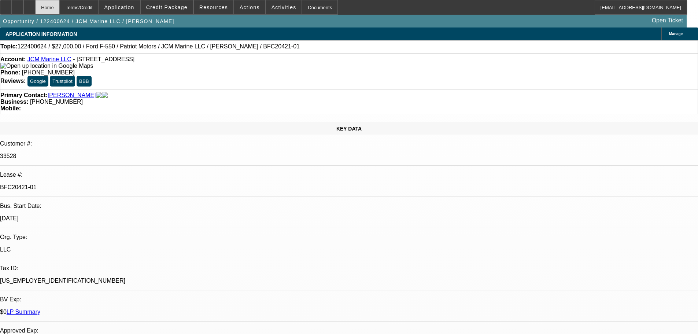
select select "0"
select select "3"
select select "0"
select select "6"
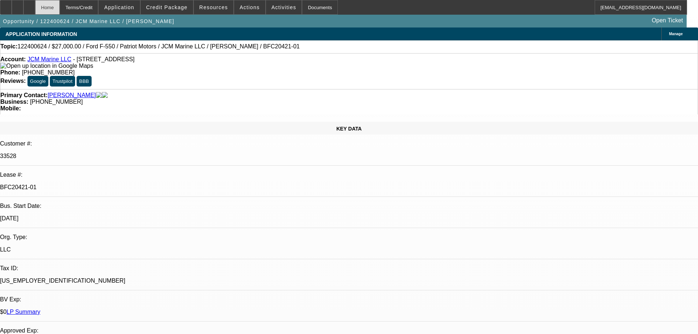
select select "0"
select select "0.1"
select select "4"
select select "0"
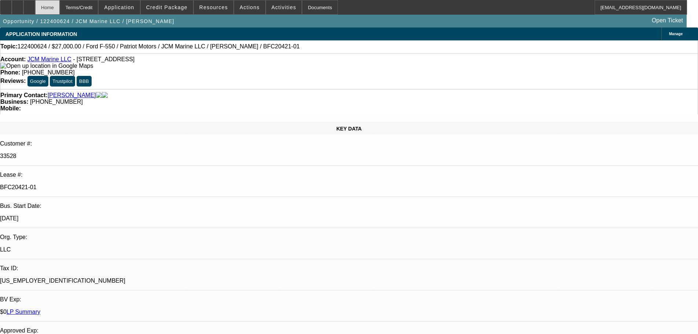
select select "0"
select select "0.1"
select select "4"
select select "0"
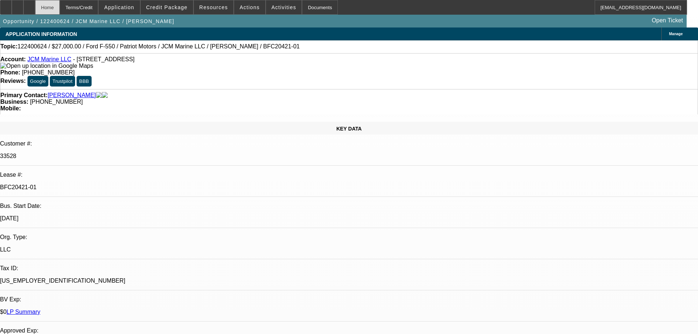
select select "3"
select select "0.1"
select select "4"
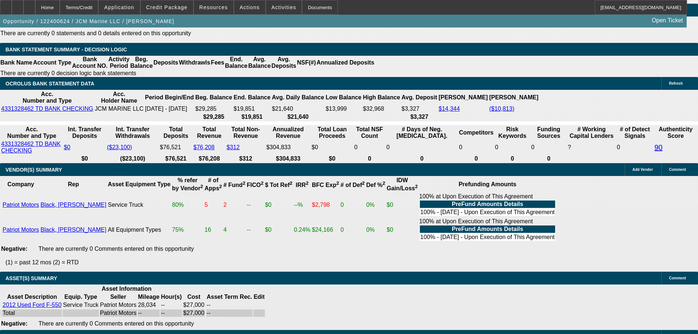
scroll to position [1396, 0]
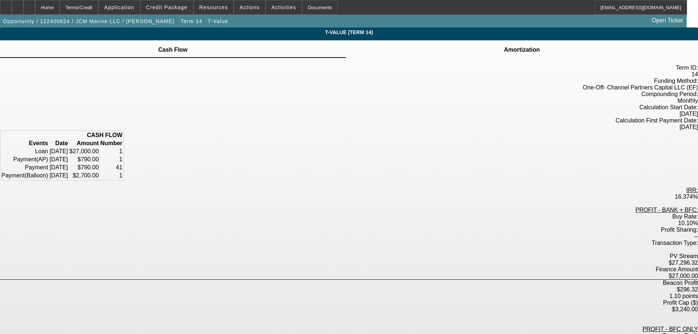
click at [522, 45] on icon at bounding box center [522, 45] width 0 height 0
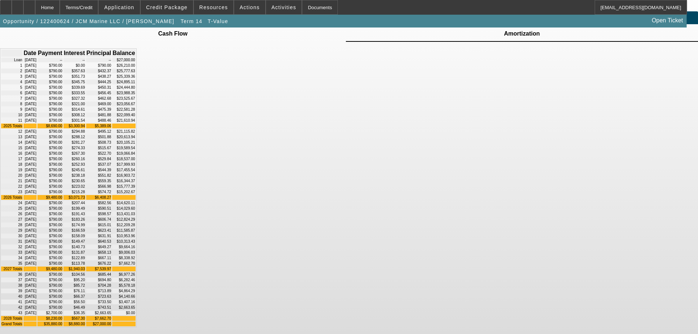
scroll to position [213, 0]
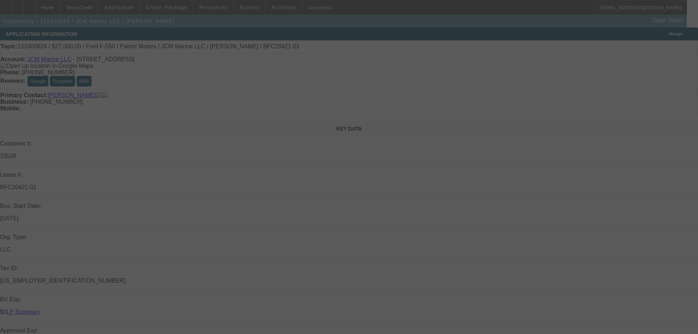
select select "0"
select select "3"
select select "0"
select select "6"
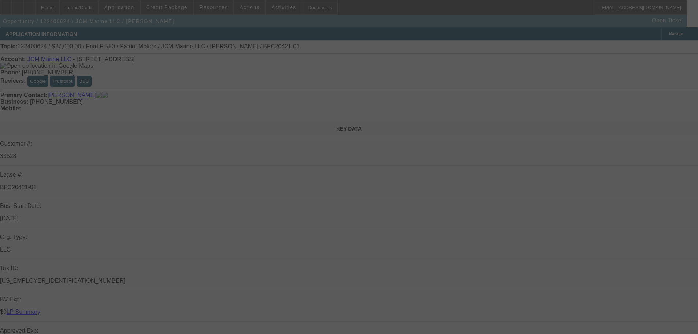
select select "0"
select select "0.1"
select select "4"
select select "0"
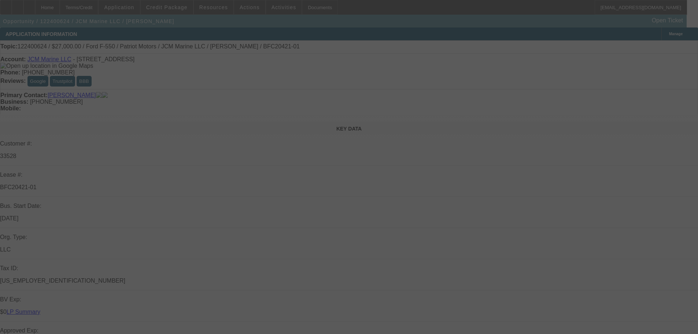
select select "0"
select select "0.1"
select select "4"
select select "0"
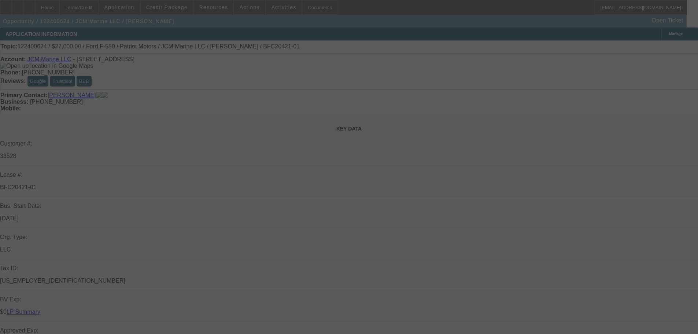
select select "3"
select select "0.1"
select select "4"
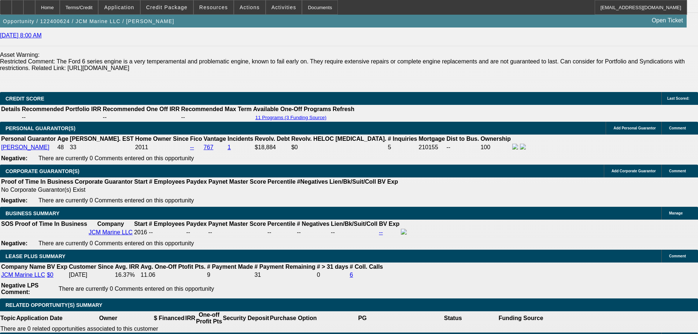
scroll to position [1319, 0]
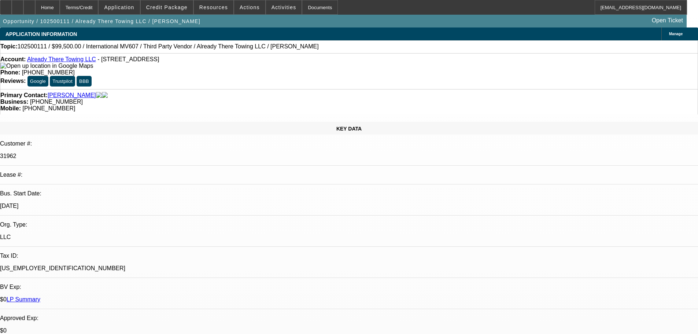
select select "0"
select select "2"
select select "0"
select select "6"
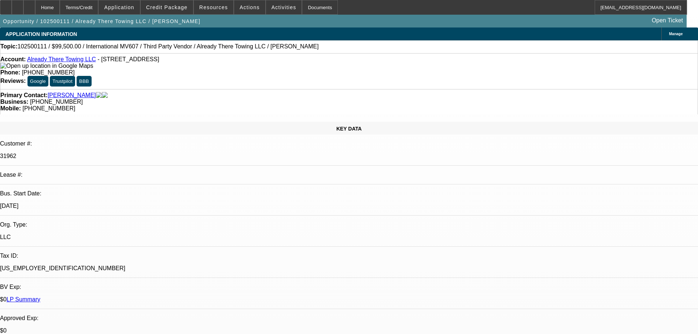
select select "0"
select select "2"
select select "0"
select select "6"
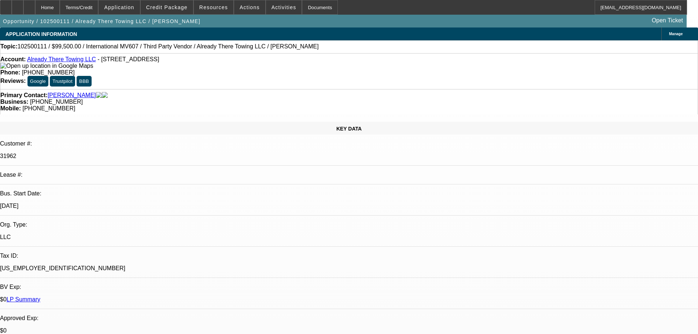
select select "0"
select select "2"
select select "0"
select select "6"
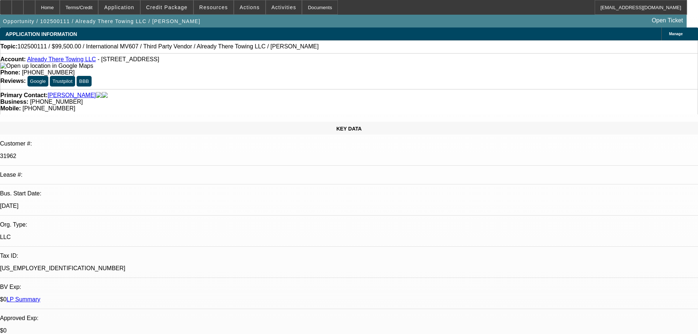
select select "2"
select select "0"
select select "6"
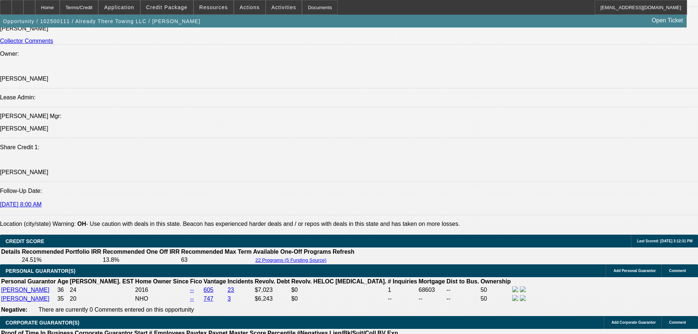
scroll to position [916, 0]
